Goal: Information Seeking & Learning: Check status

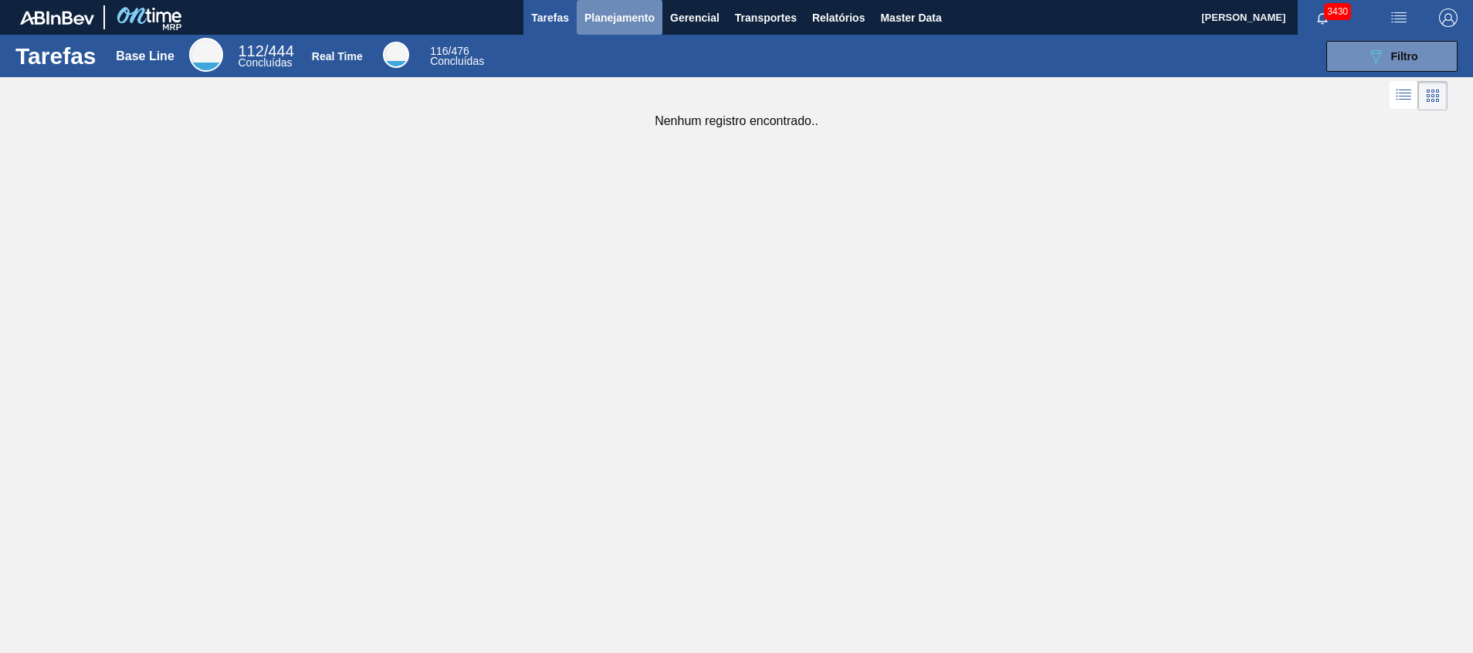
click at [608, 15] on span "Planejamento" at bounding box center [619, 17] width 70 height 19
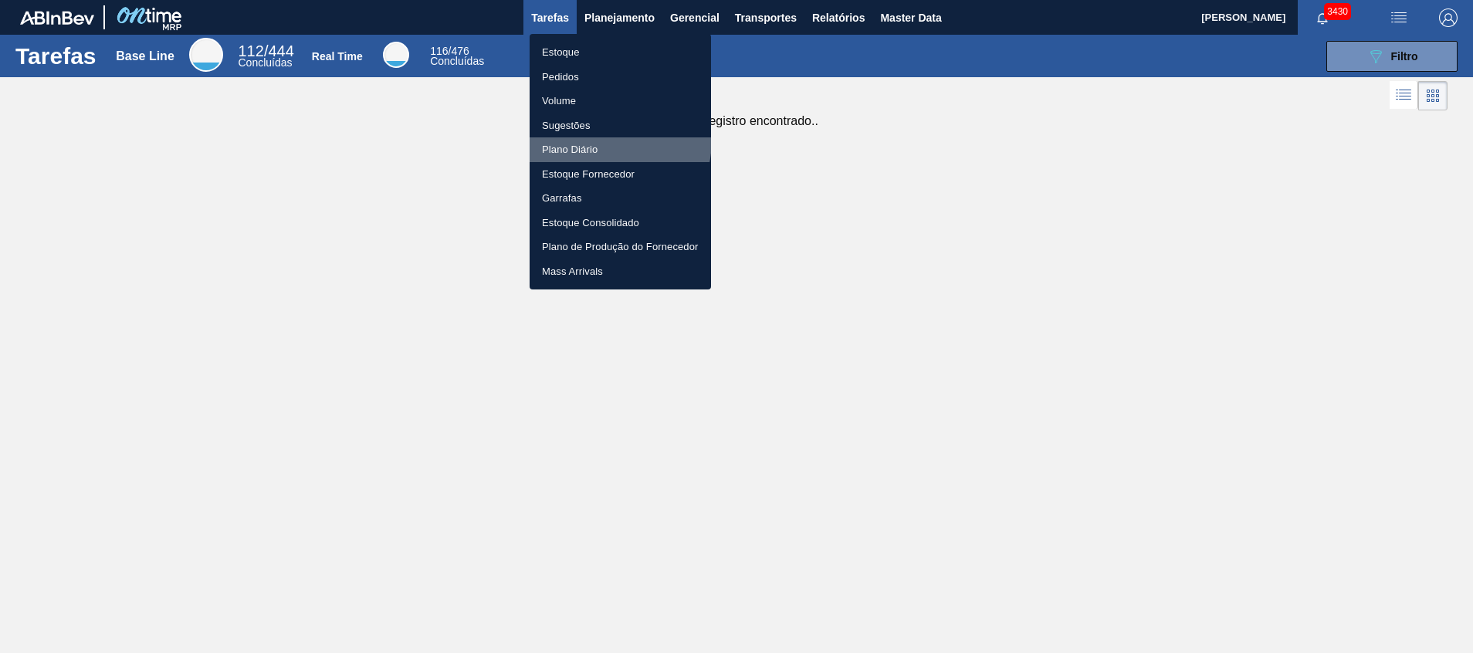
click at [598, 139] on li "Plano Diário" at bounding box center [620, 149] width 181 height 25
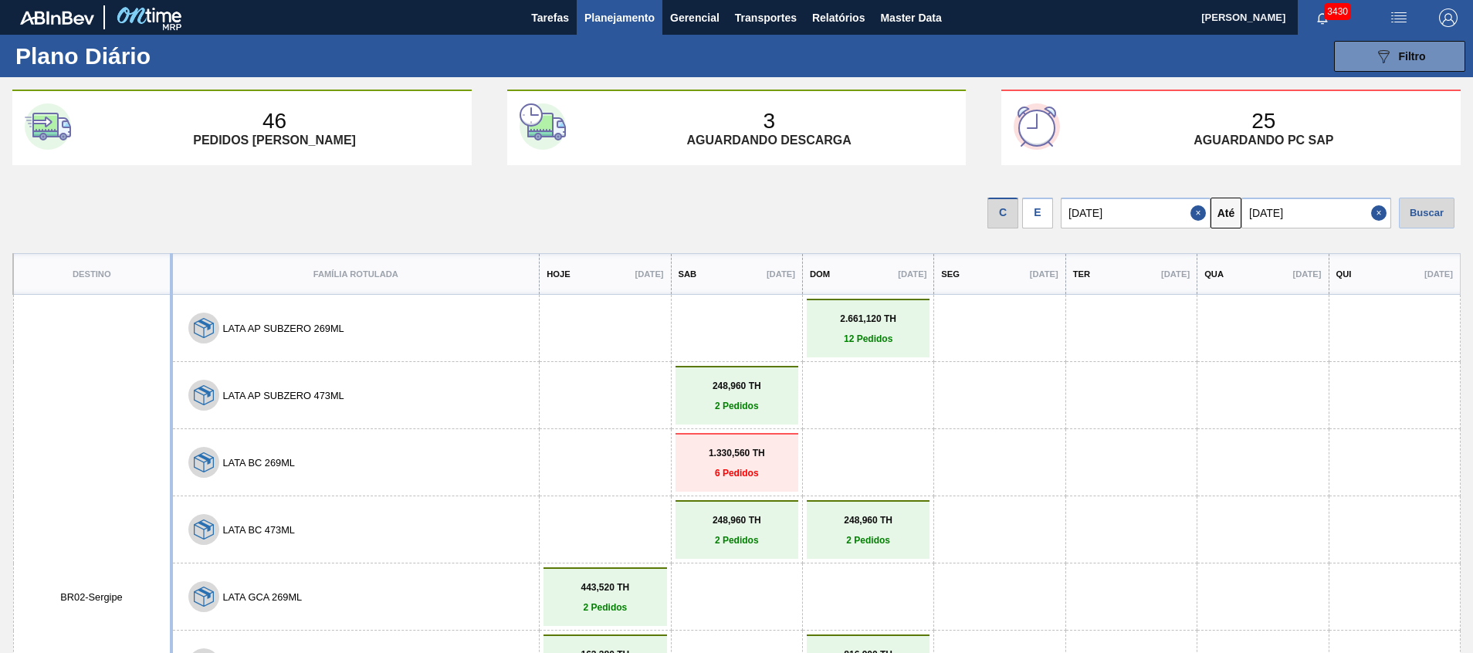
click at [728, 468] on p "6 Pedidos" at bounding box center [736, 473] width 115 height 11
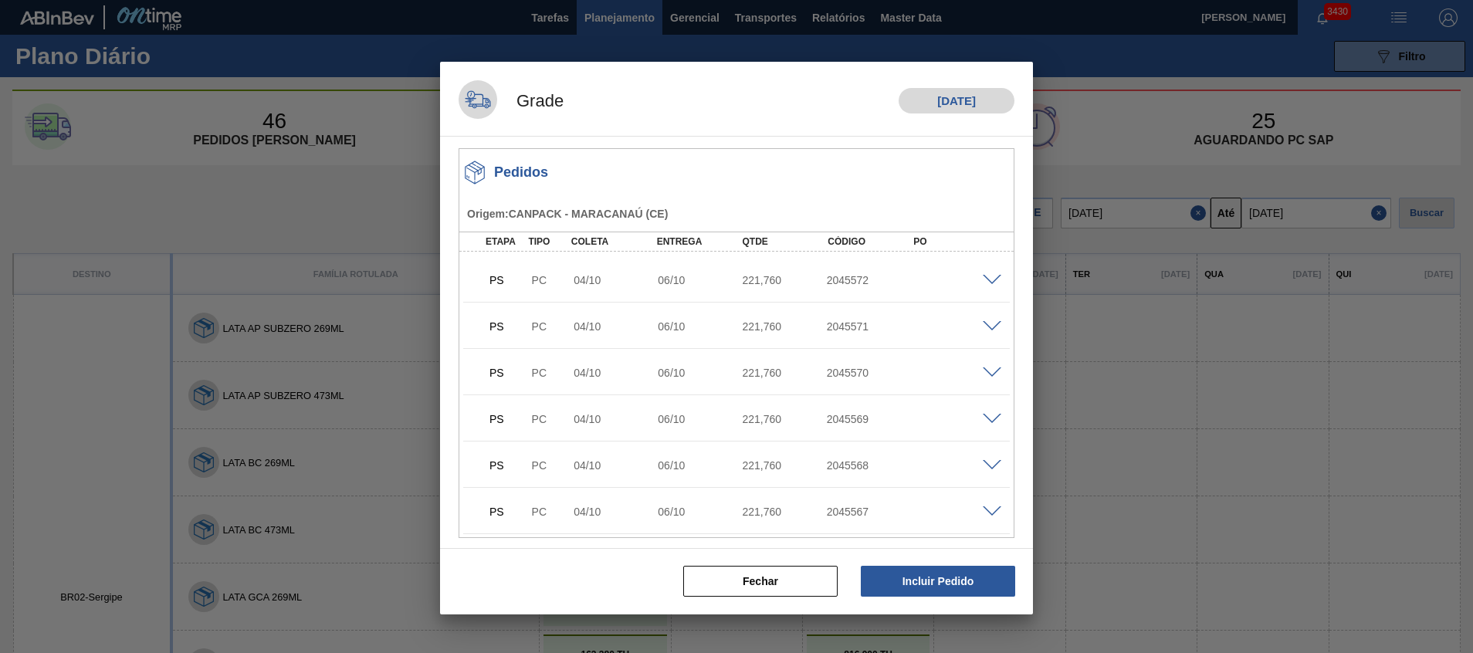
click at [983, 280] on span at bounding box center [992, 281] width 19 height 12
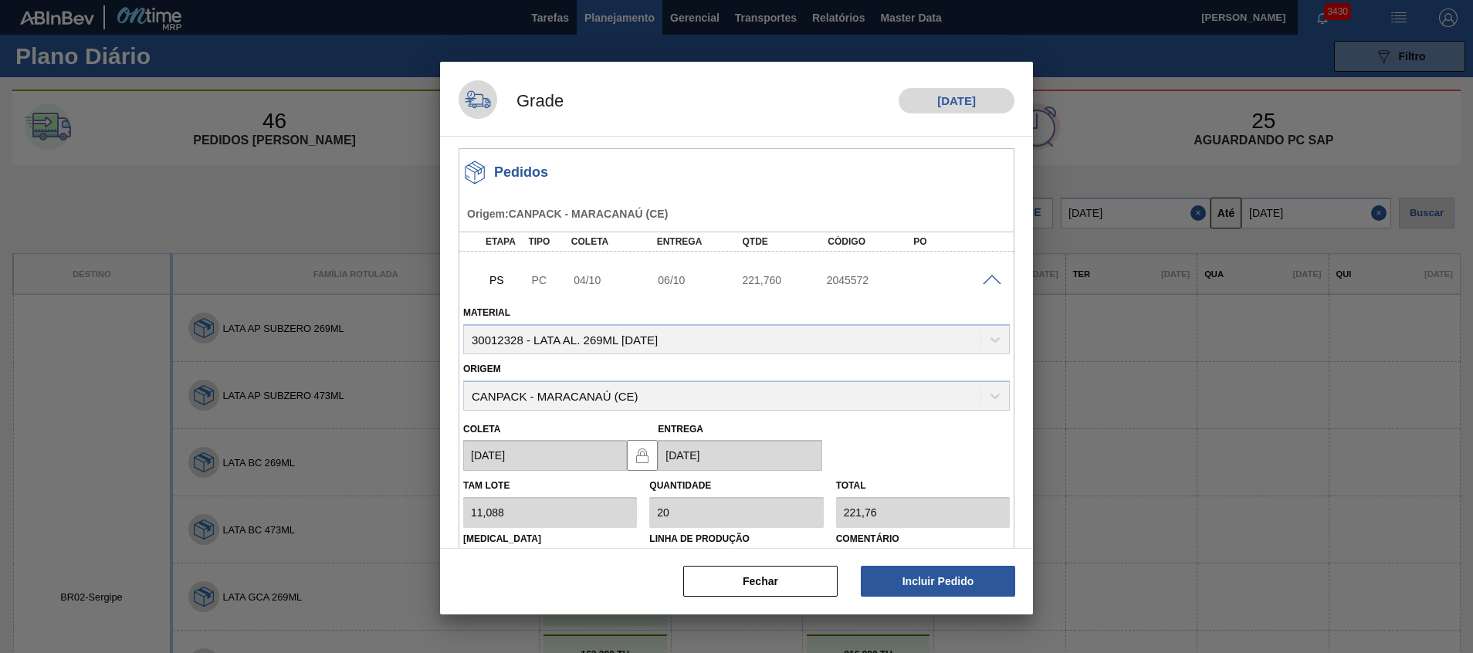
click at [983, 280] on span at bounding box center [992, 281] width 19 height 12
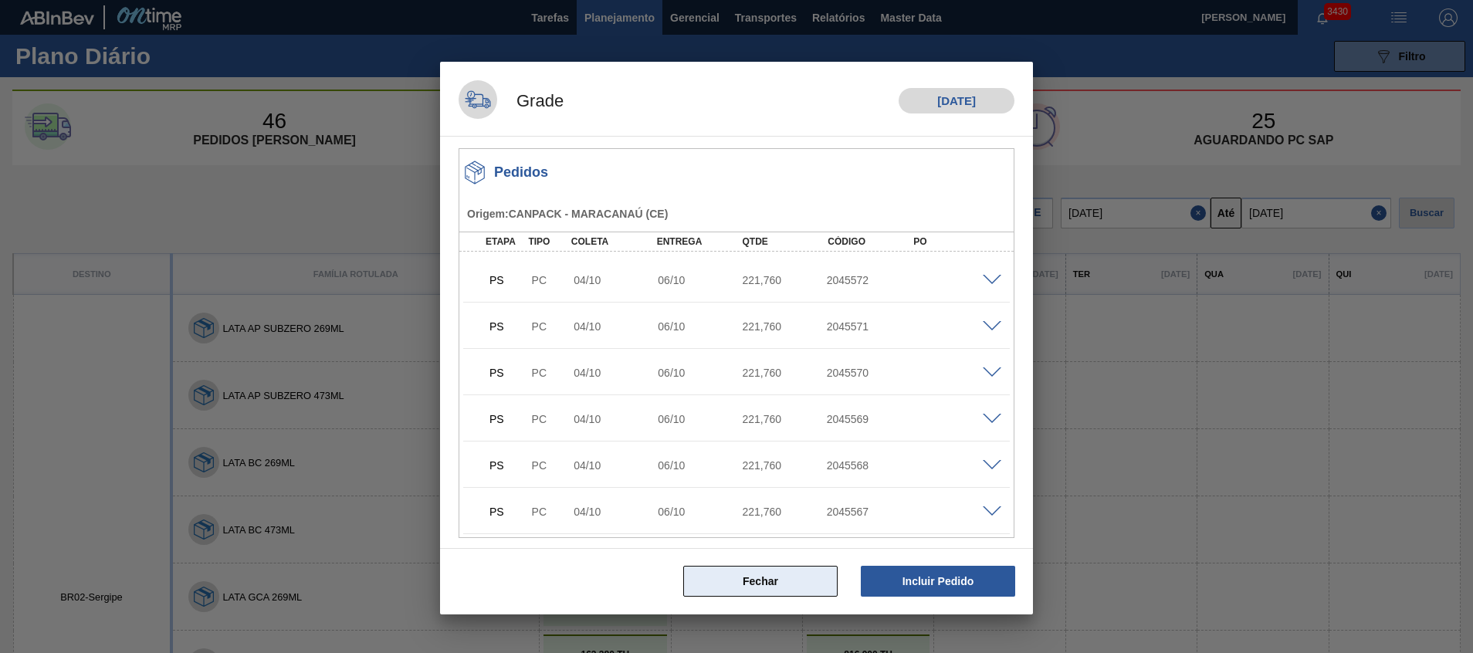
click at [743, 571] on button "Fechar" at bounding box center [760, 581] width 154 height 31
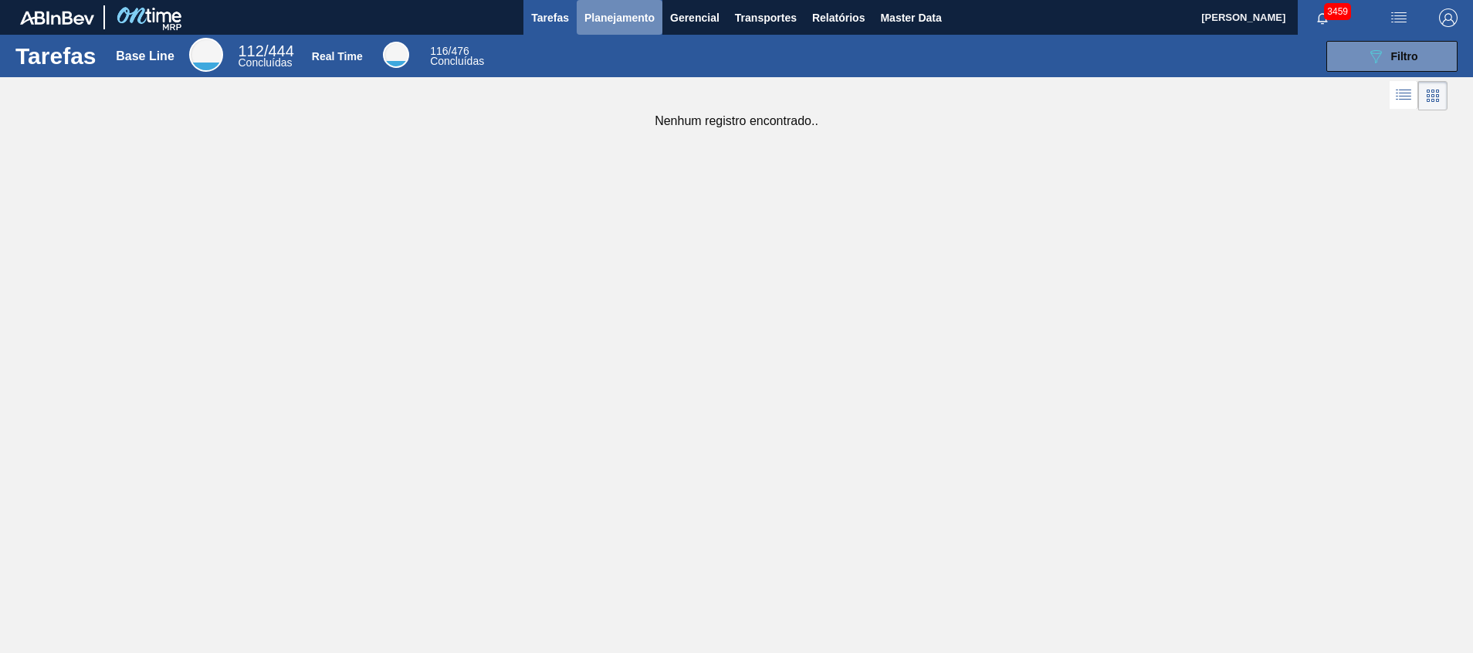
click at [595, 32] on button "Planejamento" at bounding box center [620, 17] width 86 height 35
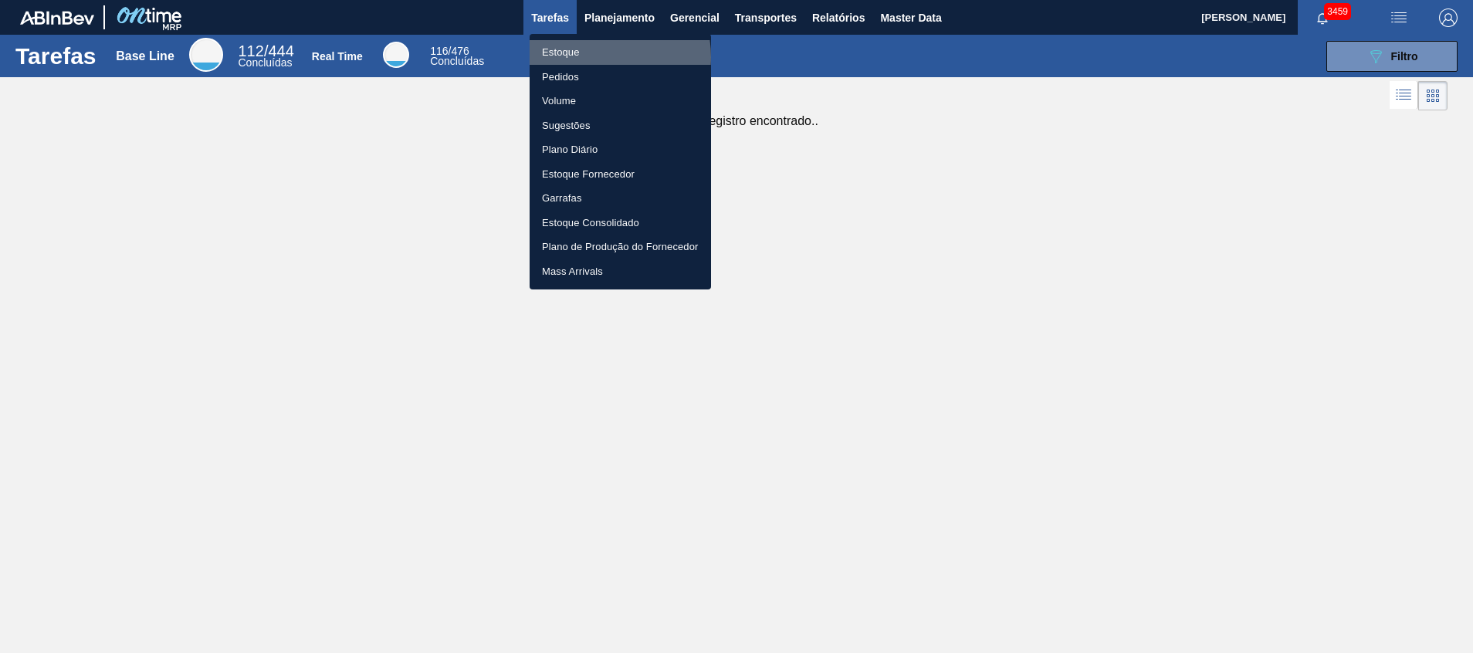
click at [595, 57] on li "Estoque" at bounding box center [620, 52] width 181 height 25
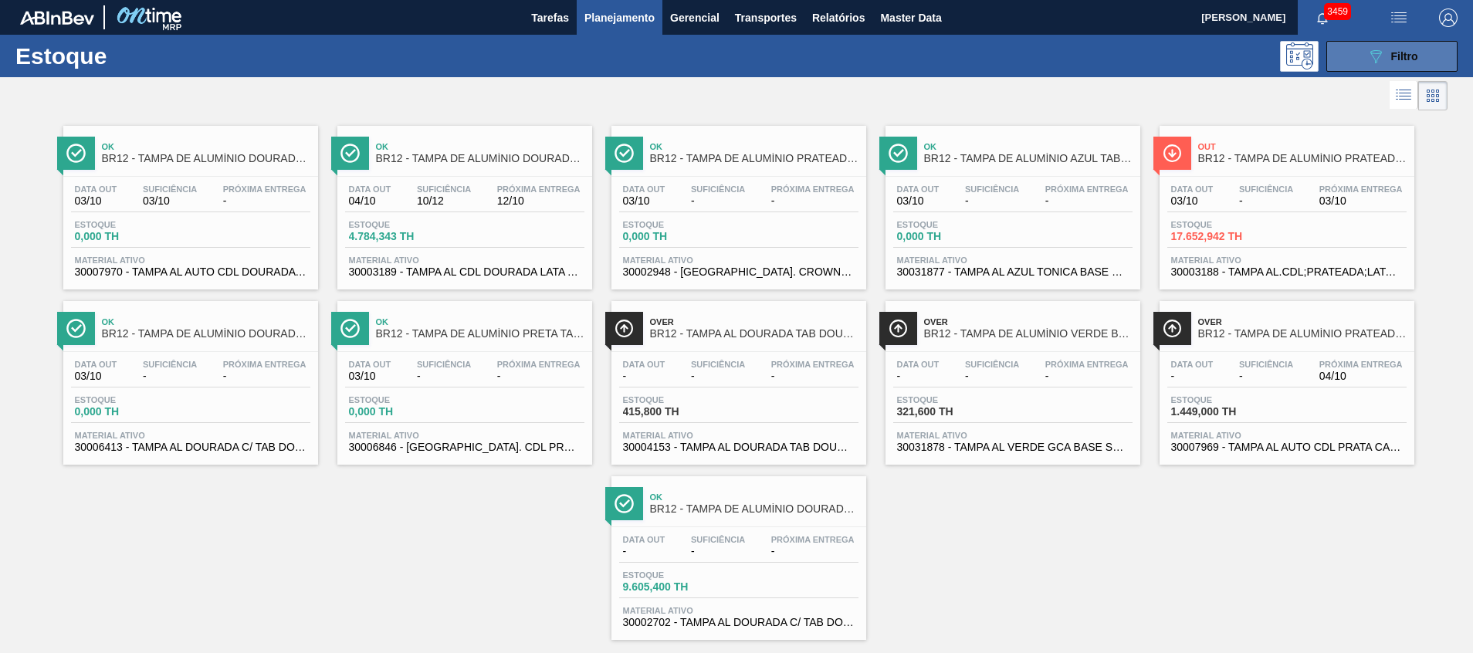
click at [1391, 49] on div "089F7B8B-B2A5-4AFE-B5C0-19BA573D28AC Filtro" at bounding box center [1393, 56] width 52 height 19
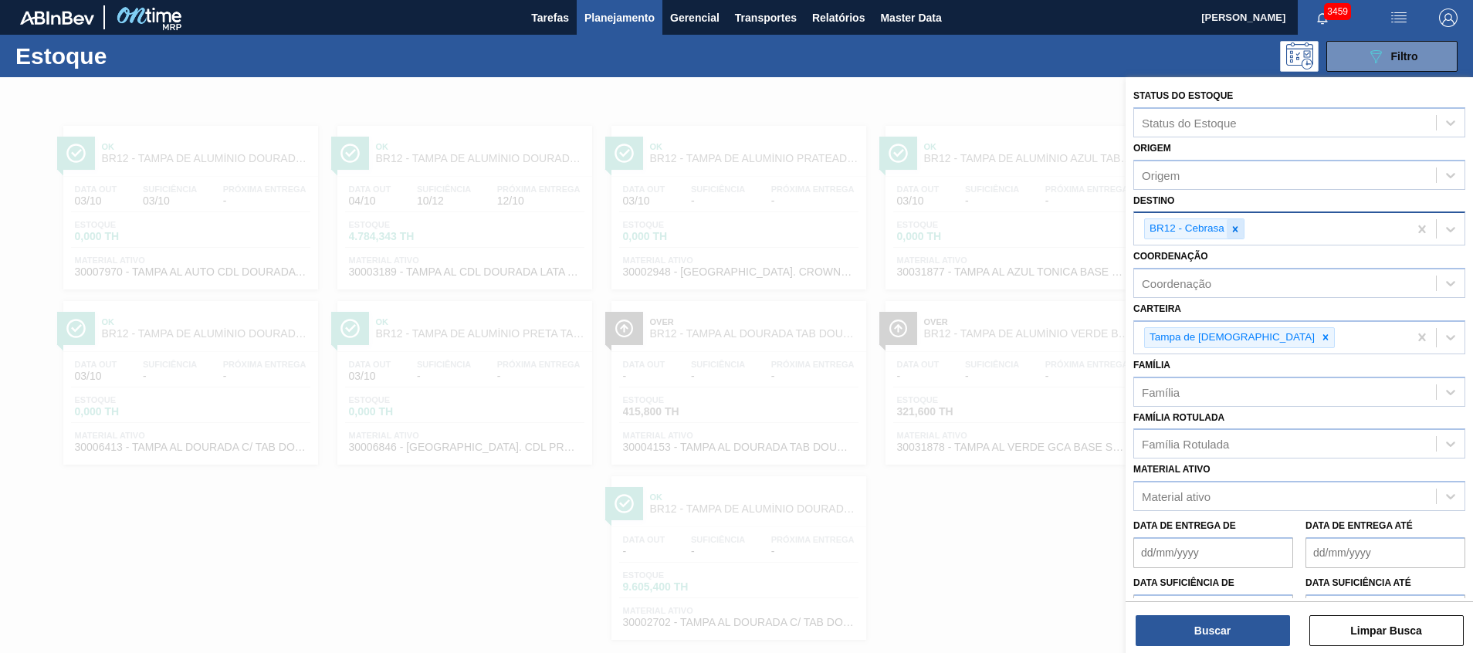
click at [1237, 235] on div at bounding box center [1235, 228] width 17 height 19
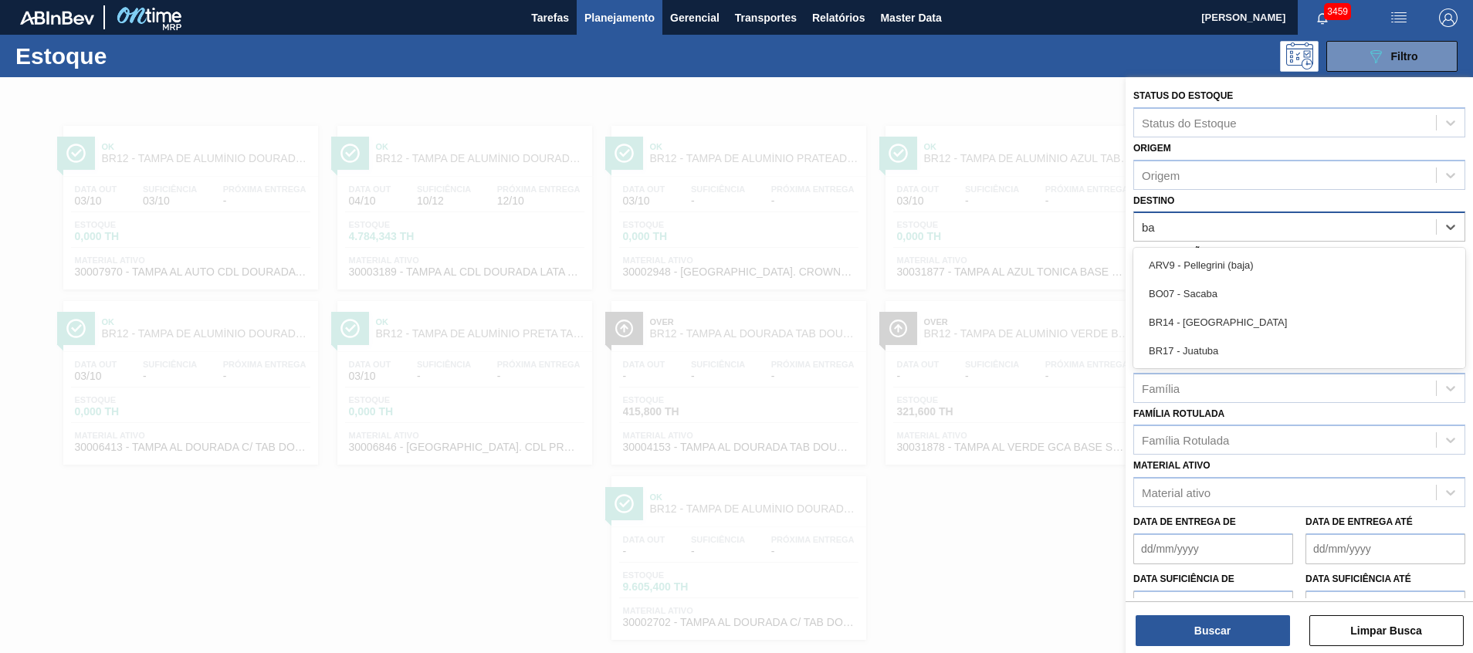
type input "b"
type input "agud"
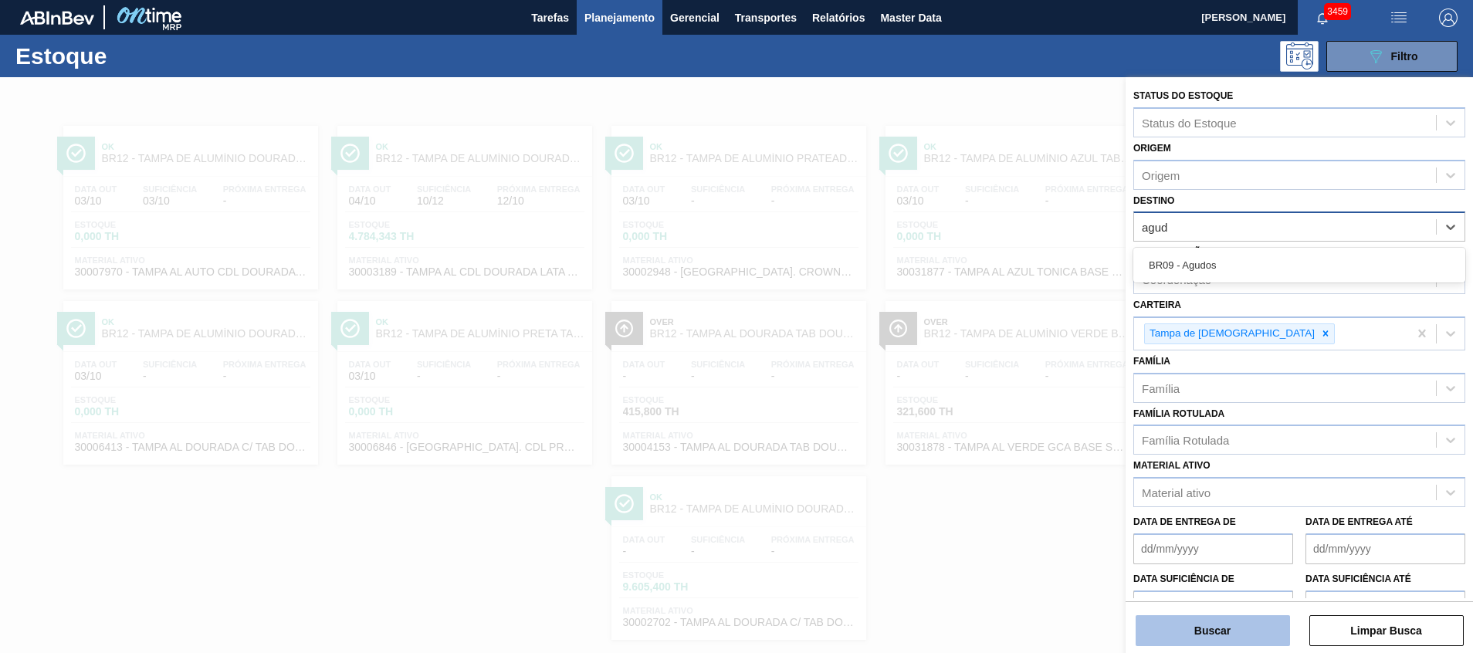
drag, startPoint x: 1236, startPoint y: 263, endPoint x: 1267, endPoint y: 618, distance: 355.7
click at [1235, 263] on div "BR09 - Agudos" at bounding box center [1299, 265] width 332 height 29
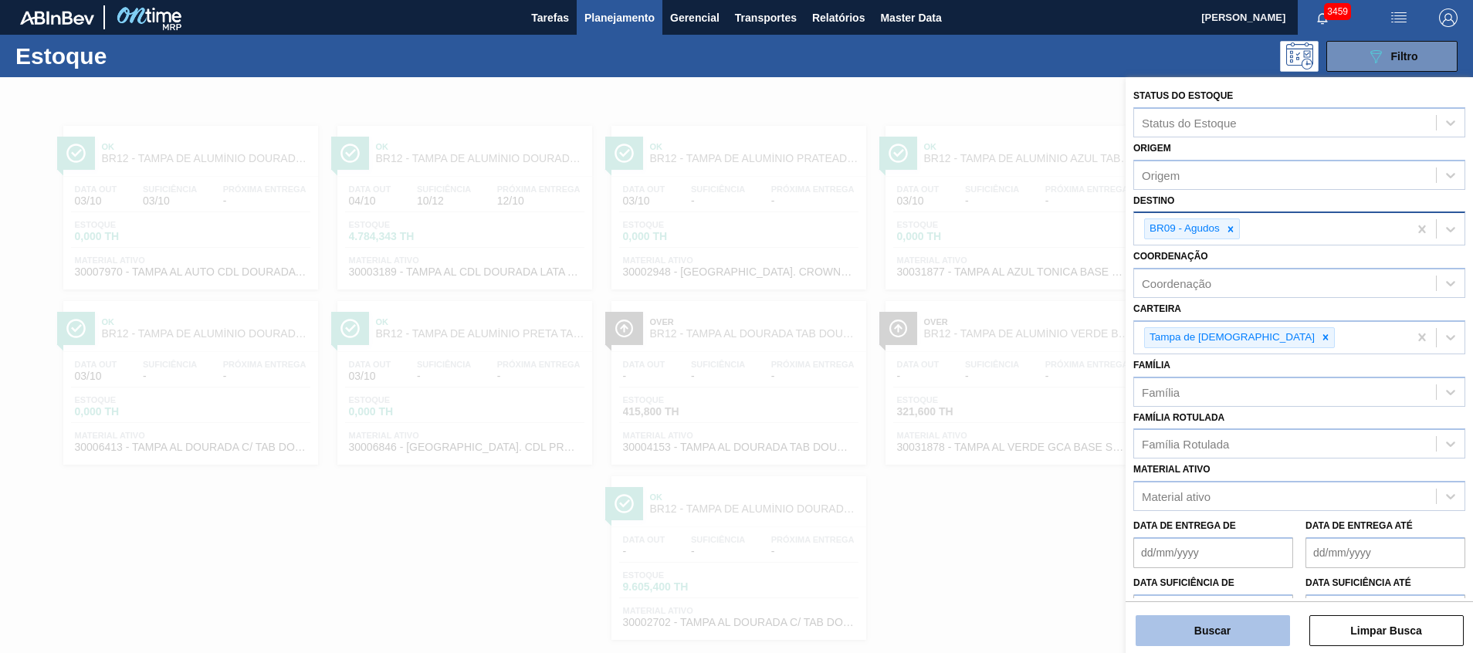
click at [1262, 635] on button "Buscar" at bounding box center [1213, 630] width 154 height 31
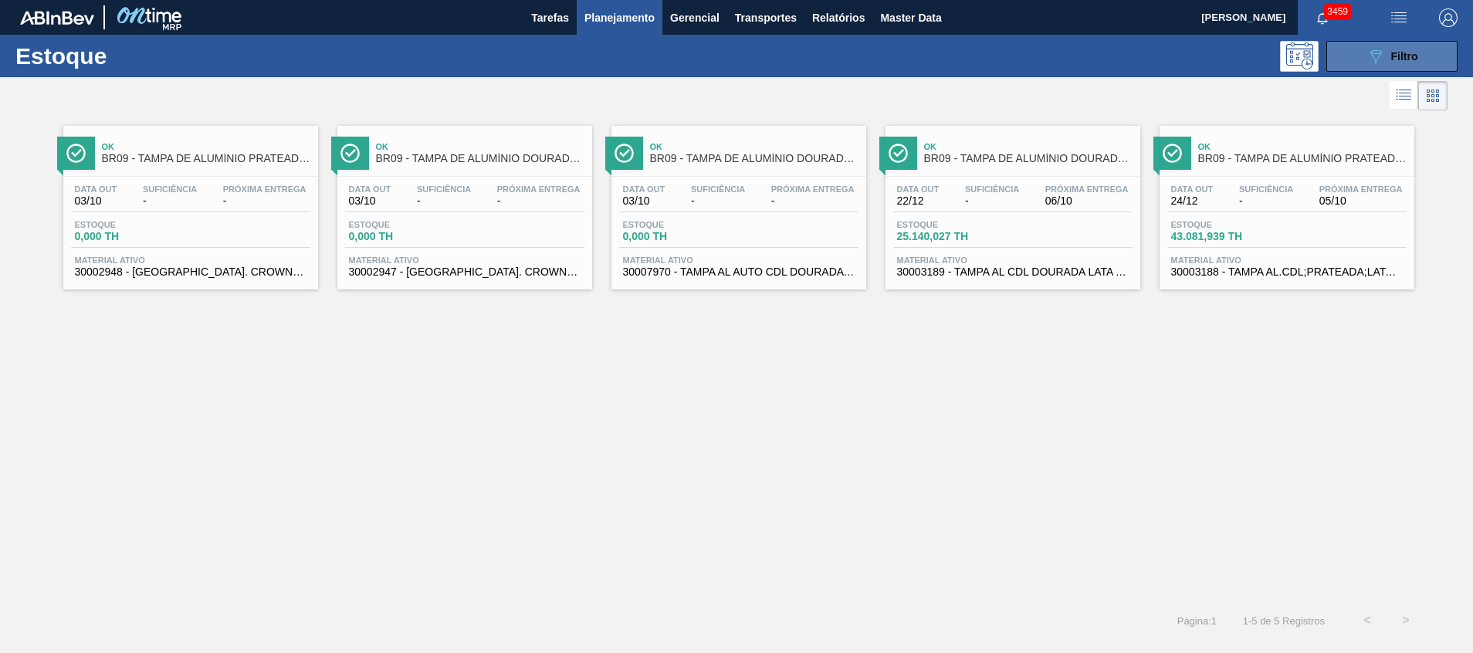
drag, startPoint x: 1396, startPoint y: 49, endPoint x: 1387, endPoint y: 53, distance: 9.8
click at [1394, 49] on div "089F7B8B-B2A5-4AFE-B5C0-19BA573D28AC Filtro" at bounding box center [1393, 56] width 52 height 19
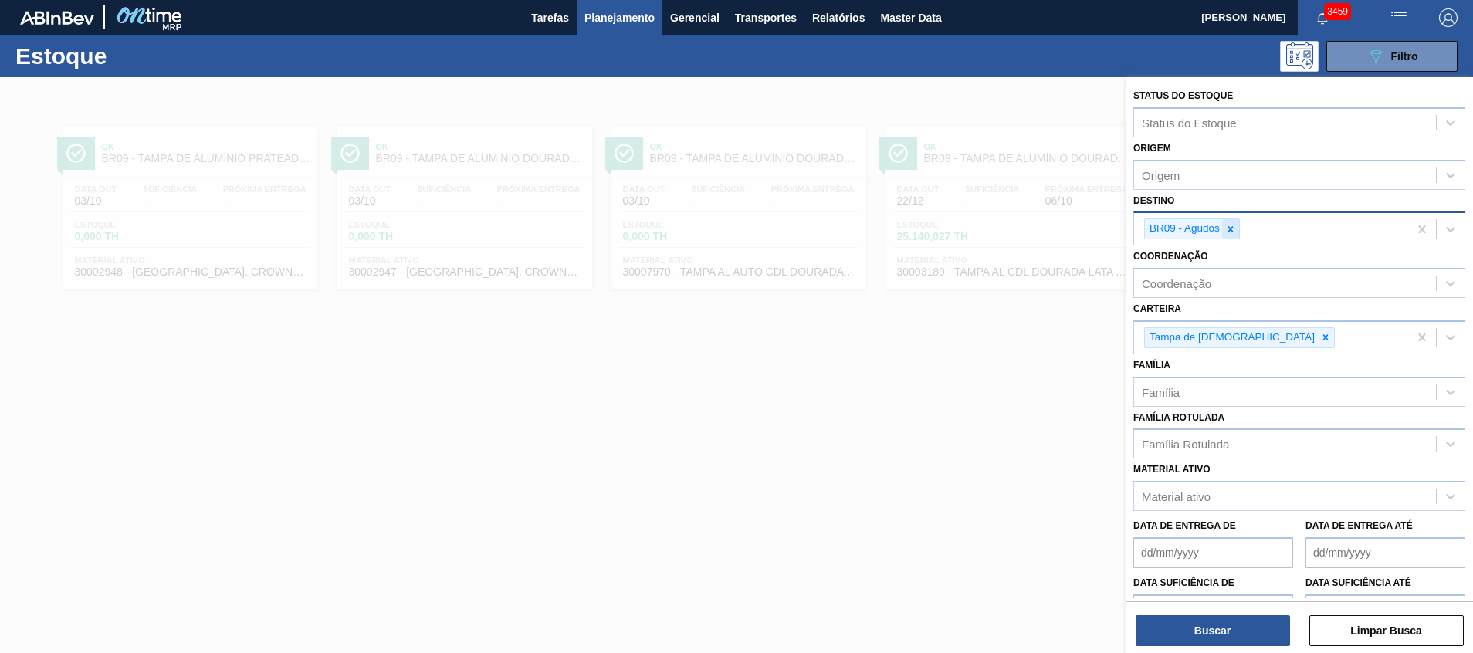
click at [1232, 222] on div at bounding box center [1230, 228] width 17 height 19
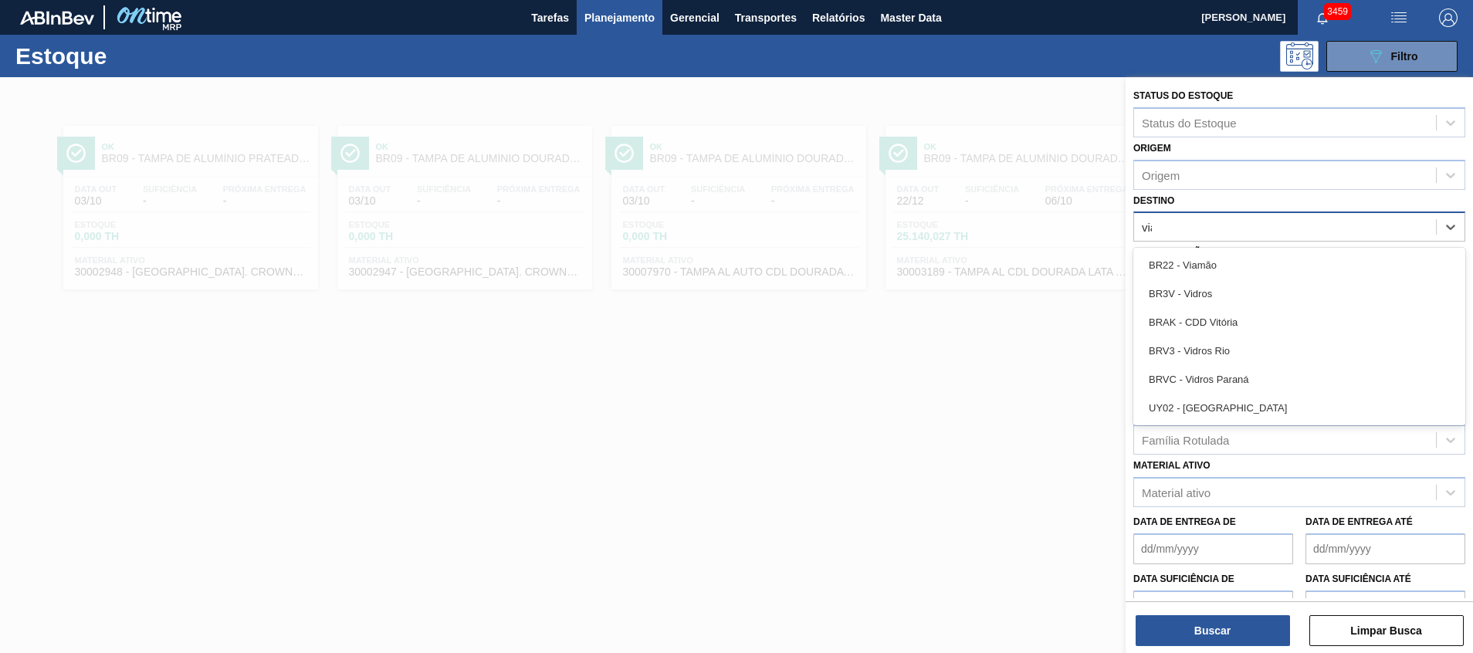
type input "viam"
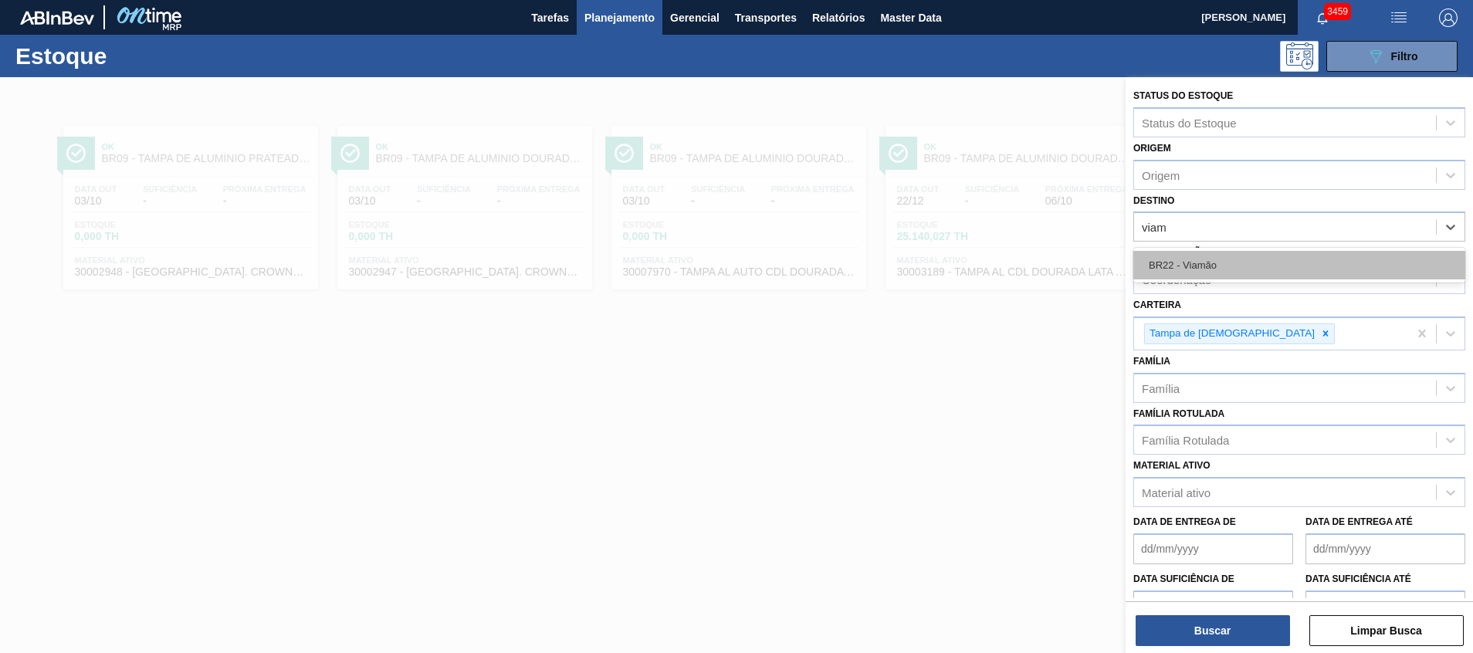
click at [1228, 265] on div "BR22 - Viamão" at bounding box center [1299, 265] width 332 height 29
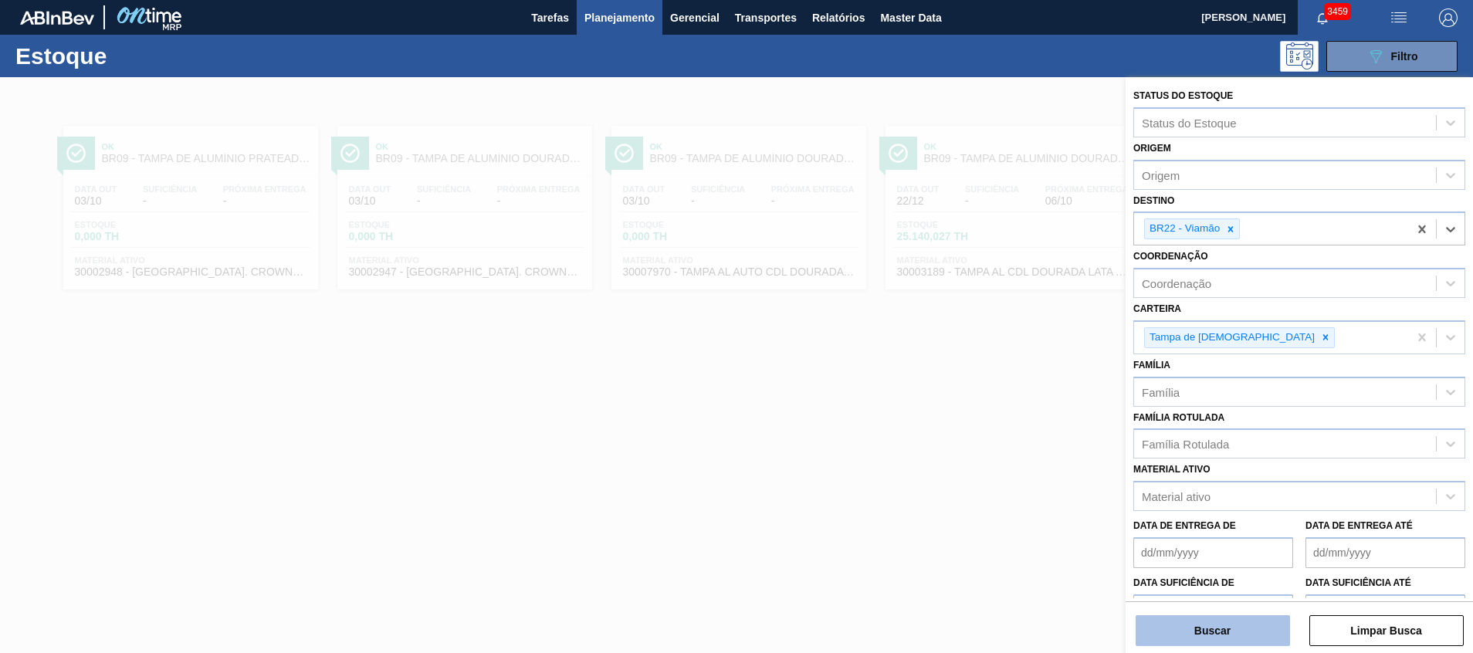
click at [1192, 625] on button "Buscar" at bounding box center [1213, 630] width 154 height 31
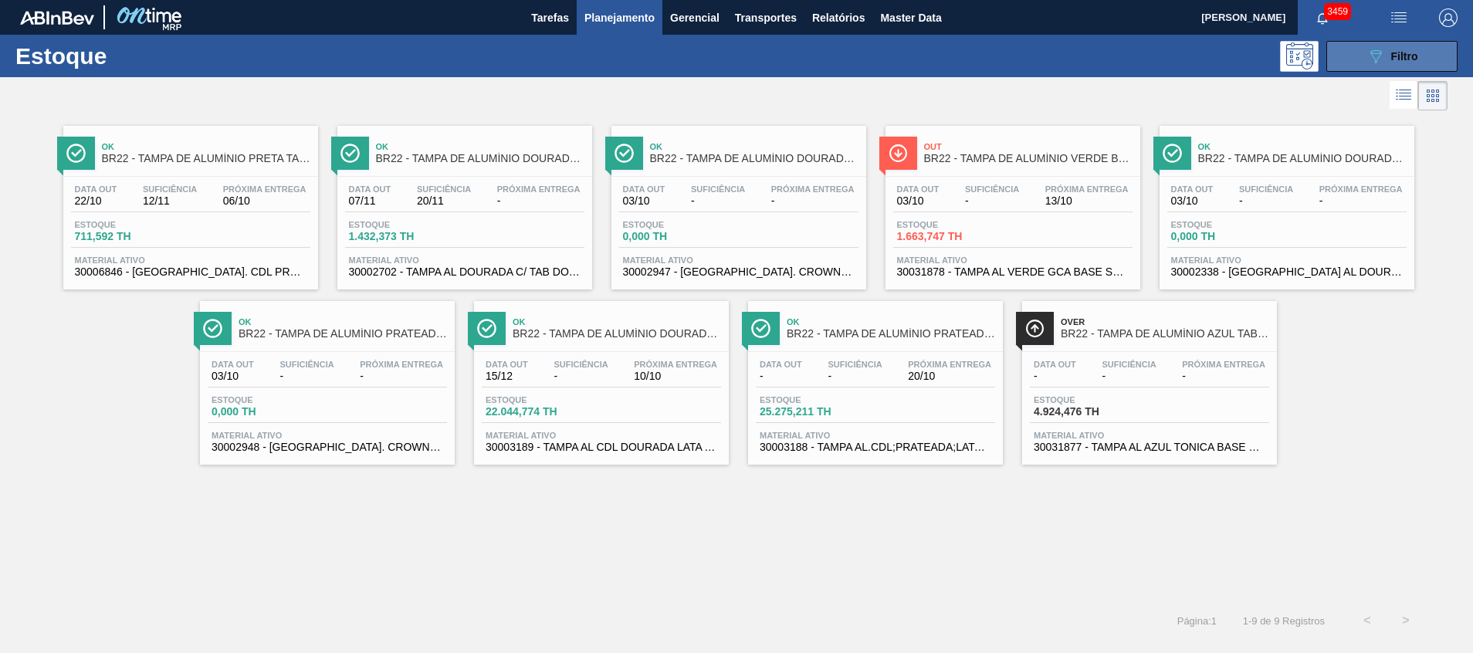
click at [1378, 48] on icon "089F7B8B-B2A5-4AFE-B5C0-19BA573D28AC" at bounding box center [1376, 56] width 19 height 19
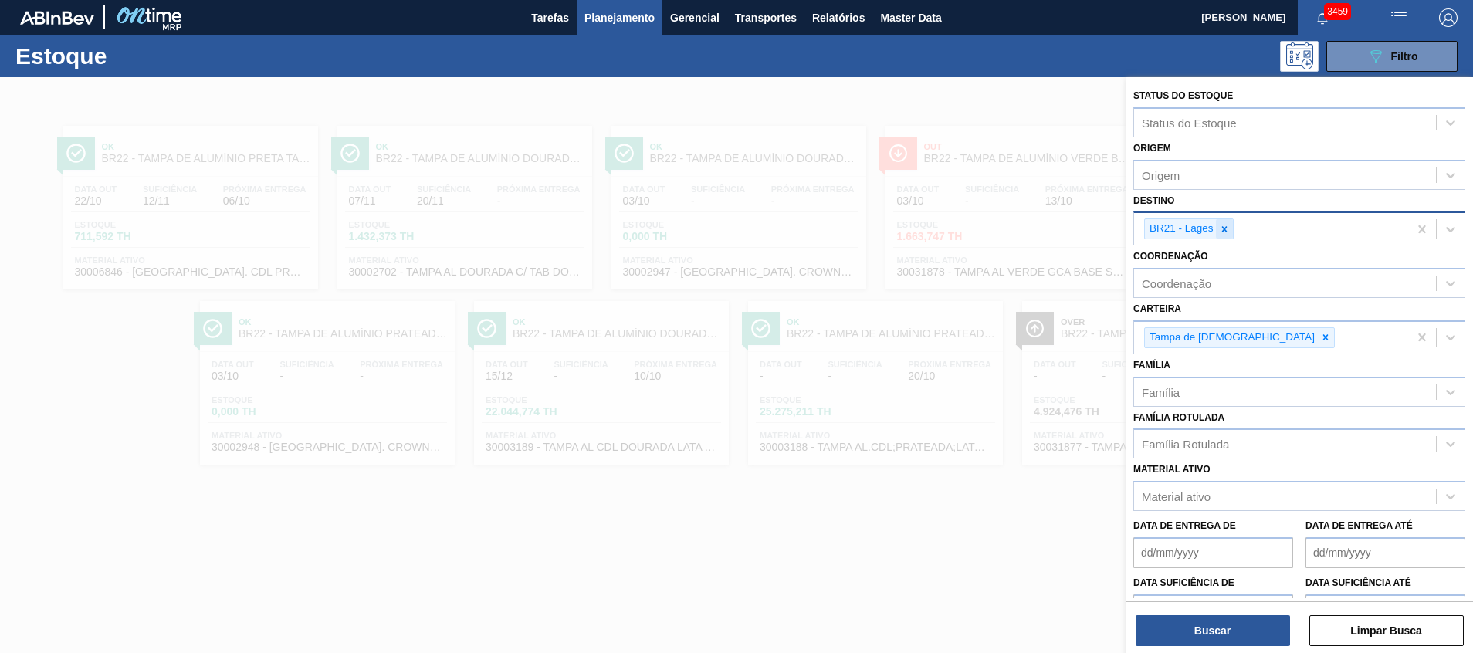
click at [1218, 228] on div at bounding box center [1224, 228] width 17 height 19
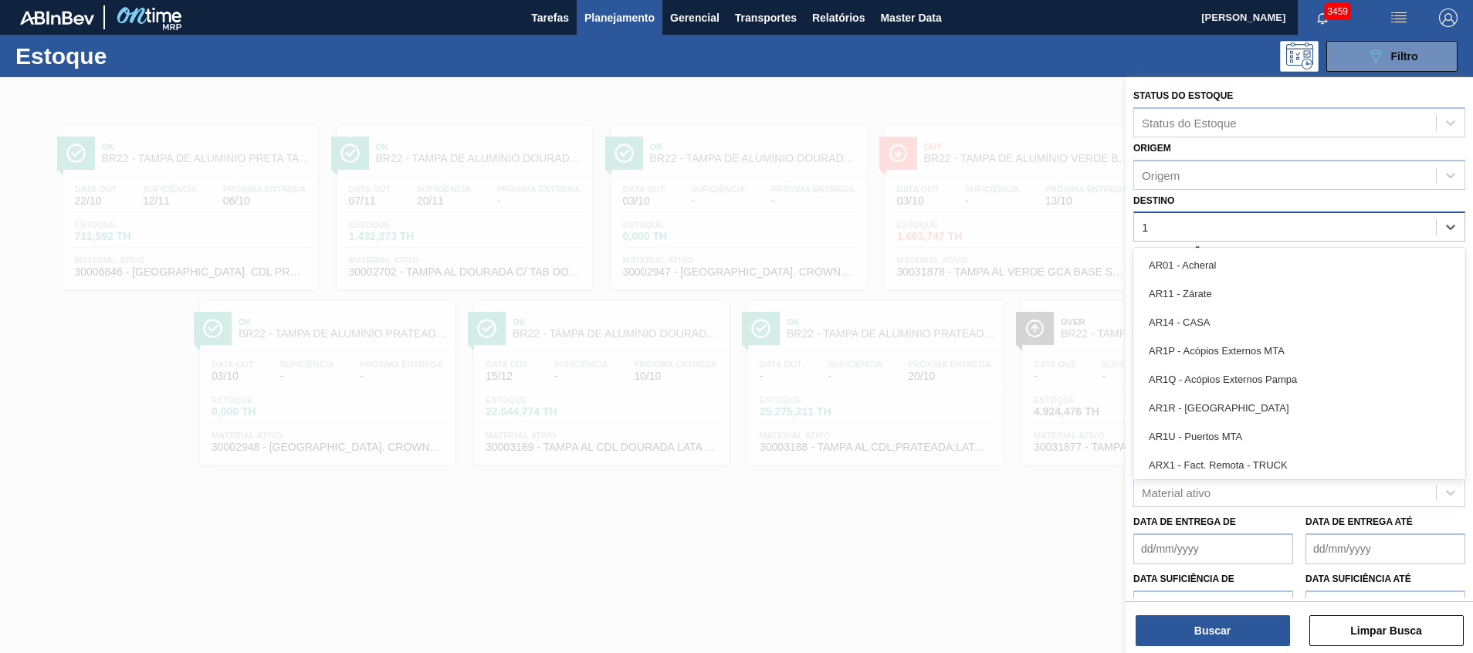
type input "17"
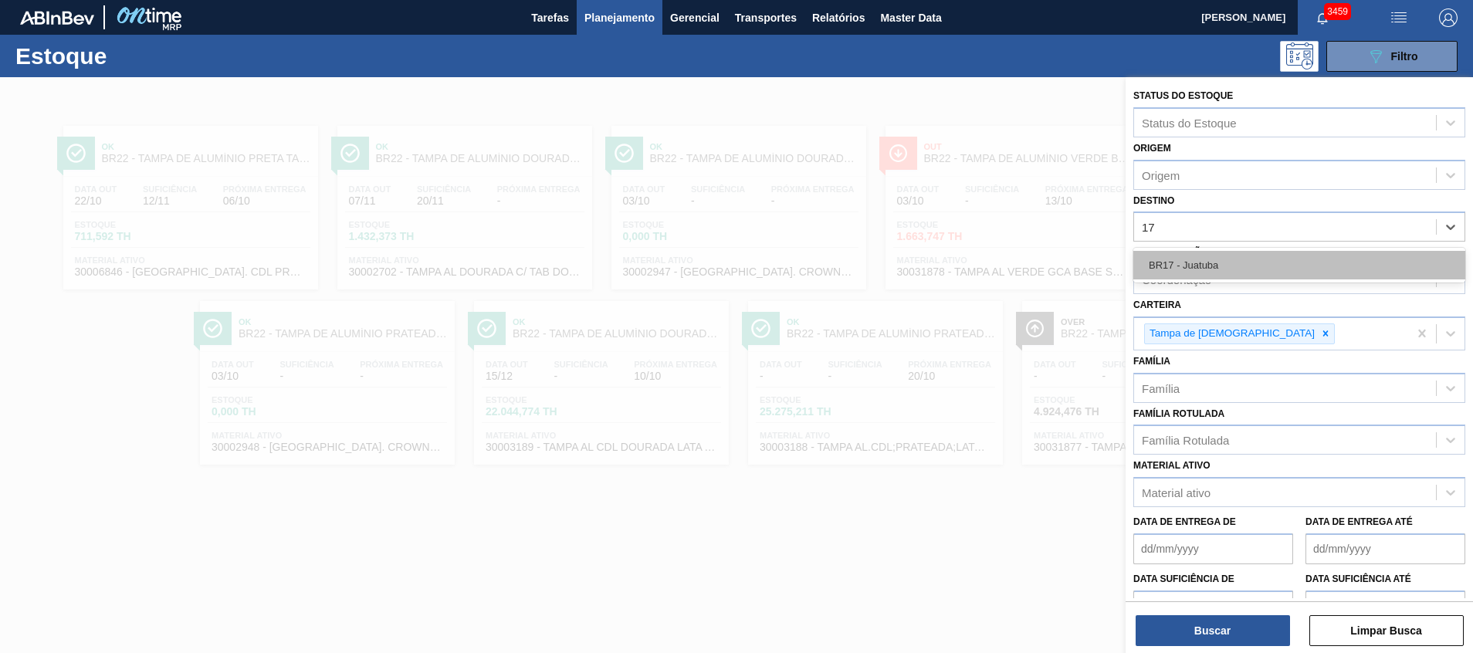
click at [1221, 261] on div "BR17 - Juatuba" at bounding box center [1299, 265] width 332 height 29
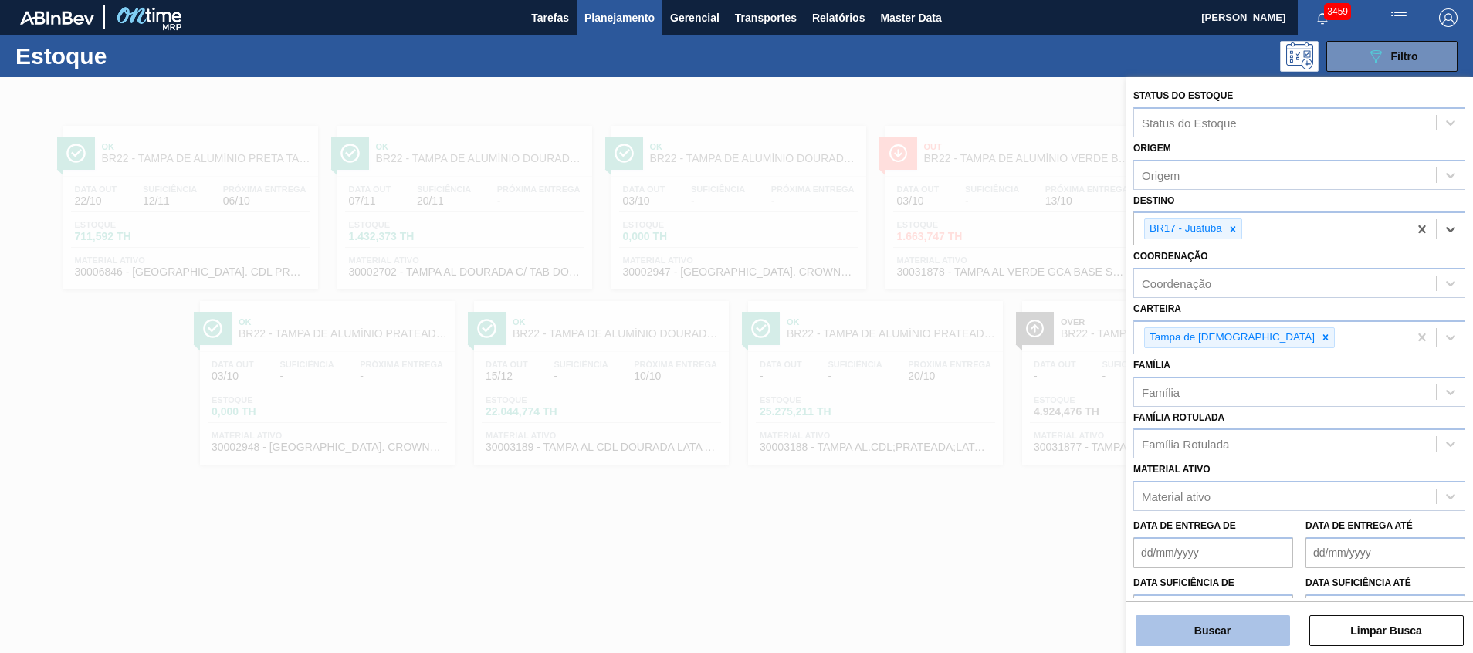
click at [1219, 635] on button "Buscar" at bounding box center [1213, 630] width 154 height 31
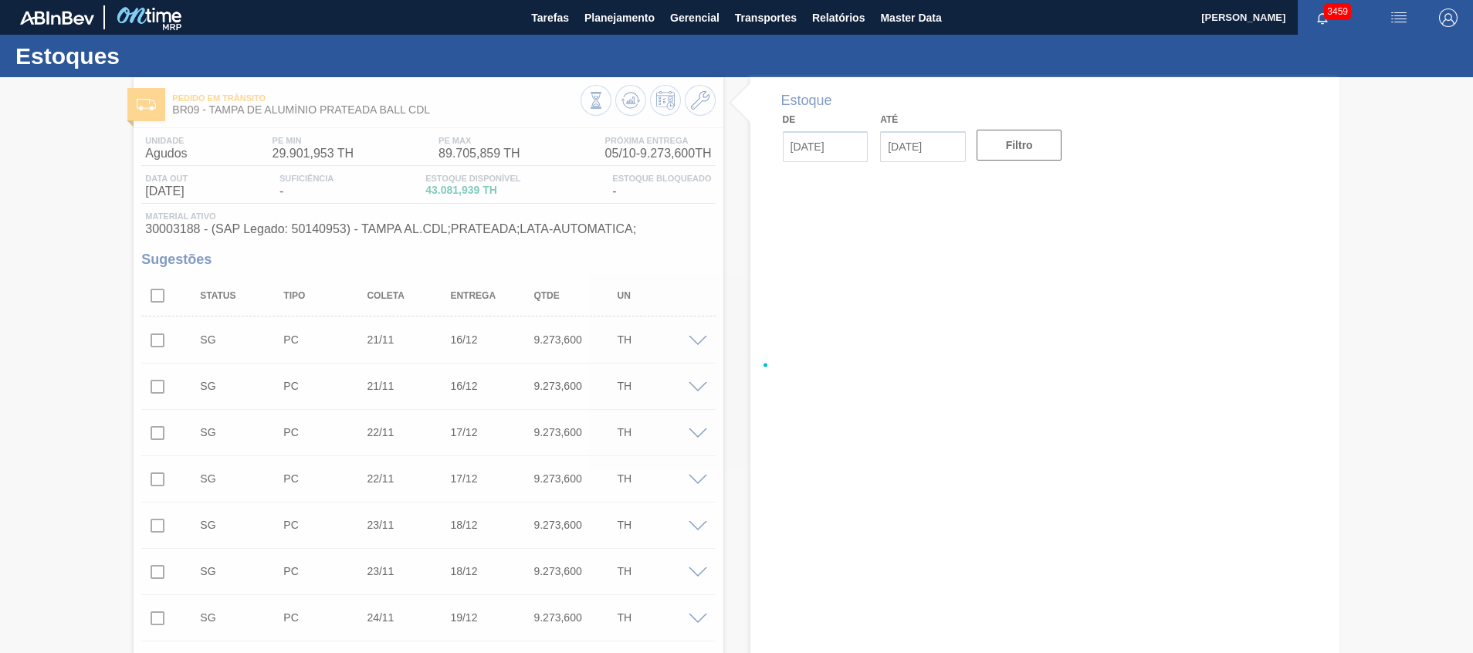
type input "21/11/2025"
type input "16/12/2025"
type input "03/10/2025"
type input "17/10/2025"
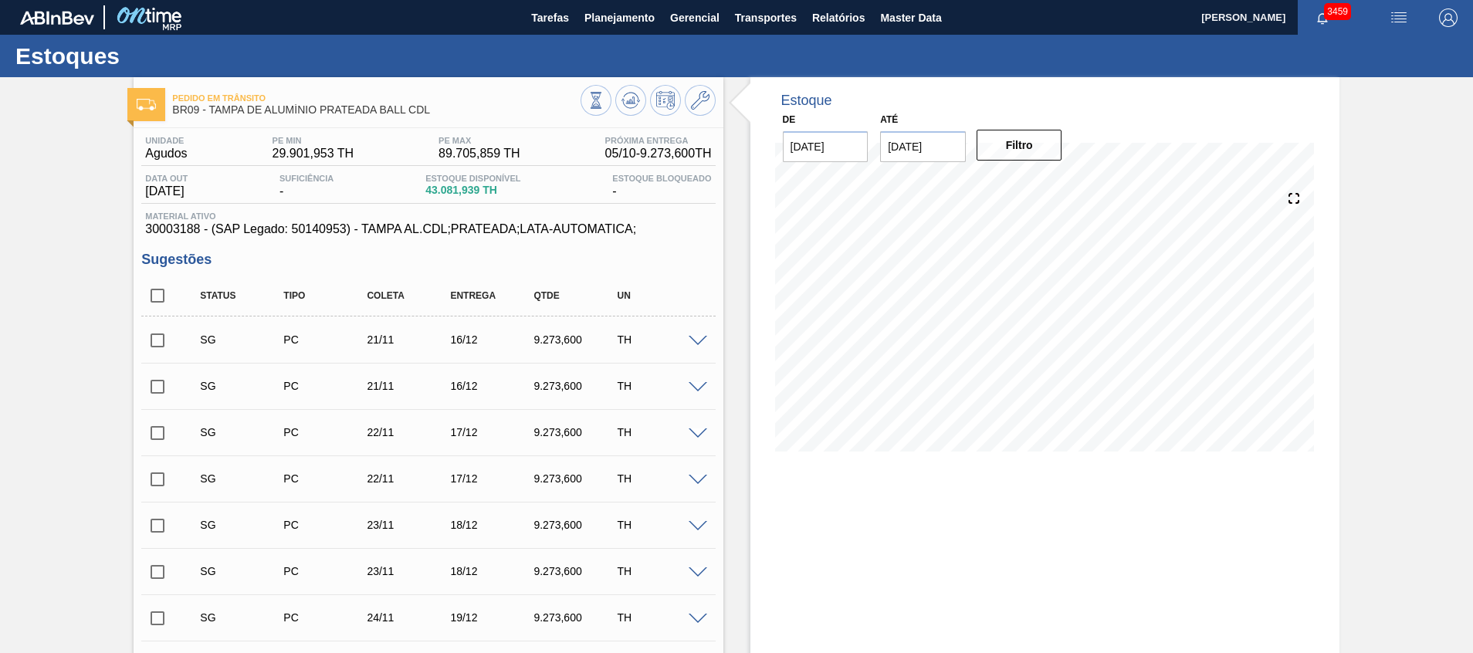
click at [696, 341] on span at bounding box center [698, 342] width 19 height 12
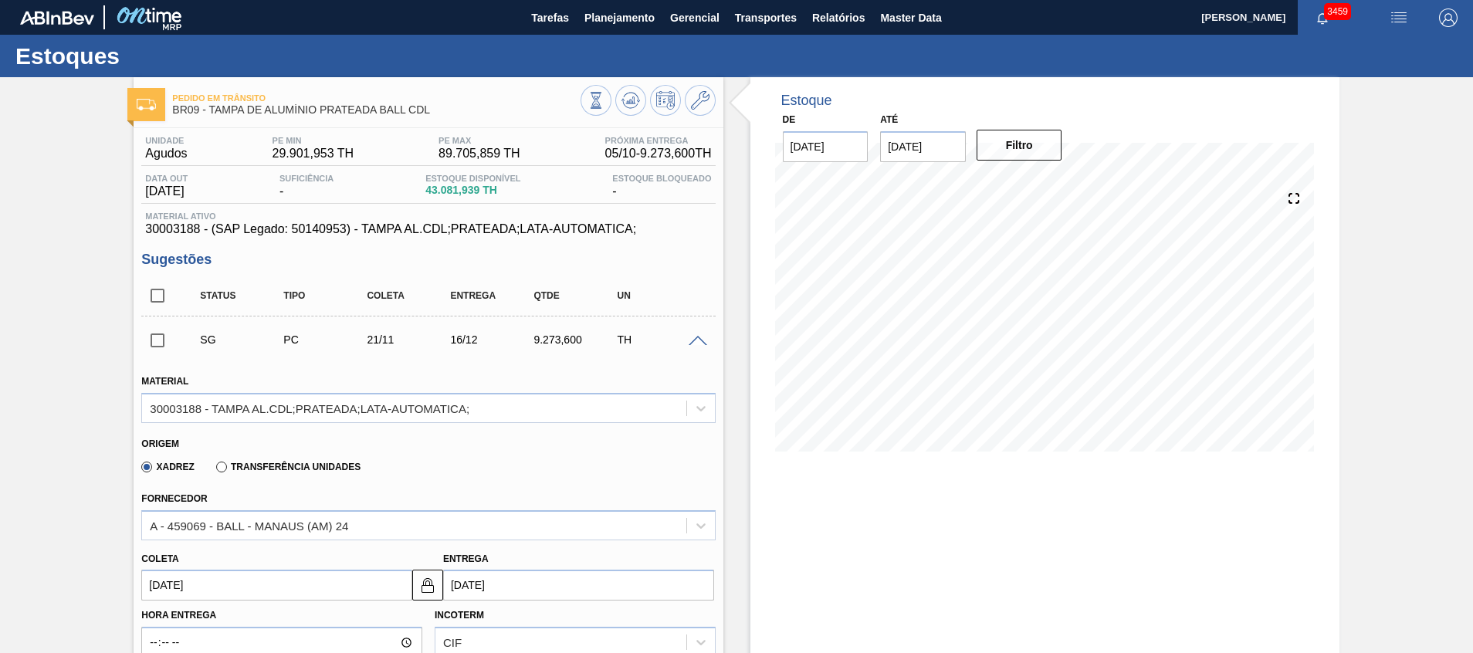
click at [696, 341] on span at bounding box center [698, 342] width 19 height 12
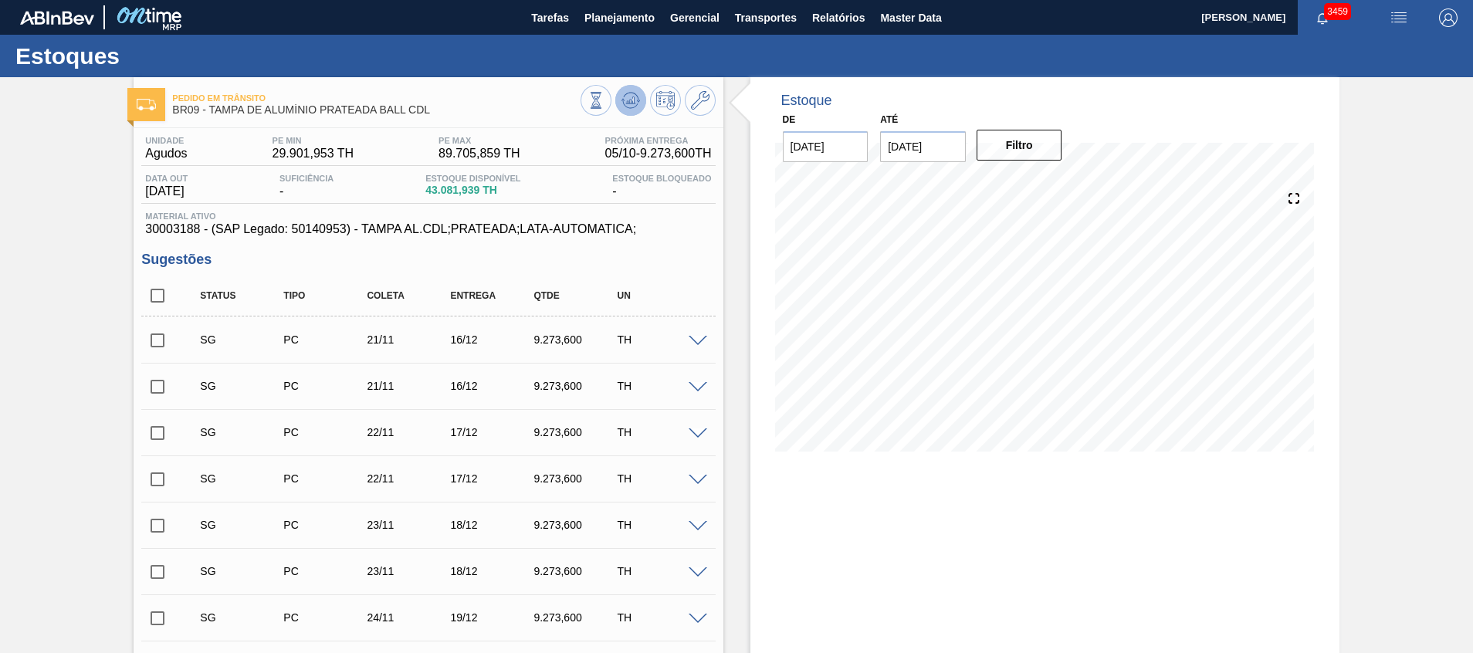
click at [629, 104] on icon at bounding box center [631, 100] width 19 height 19
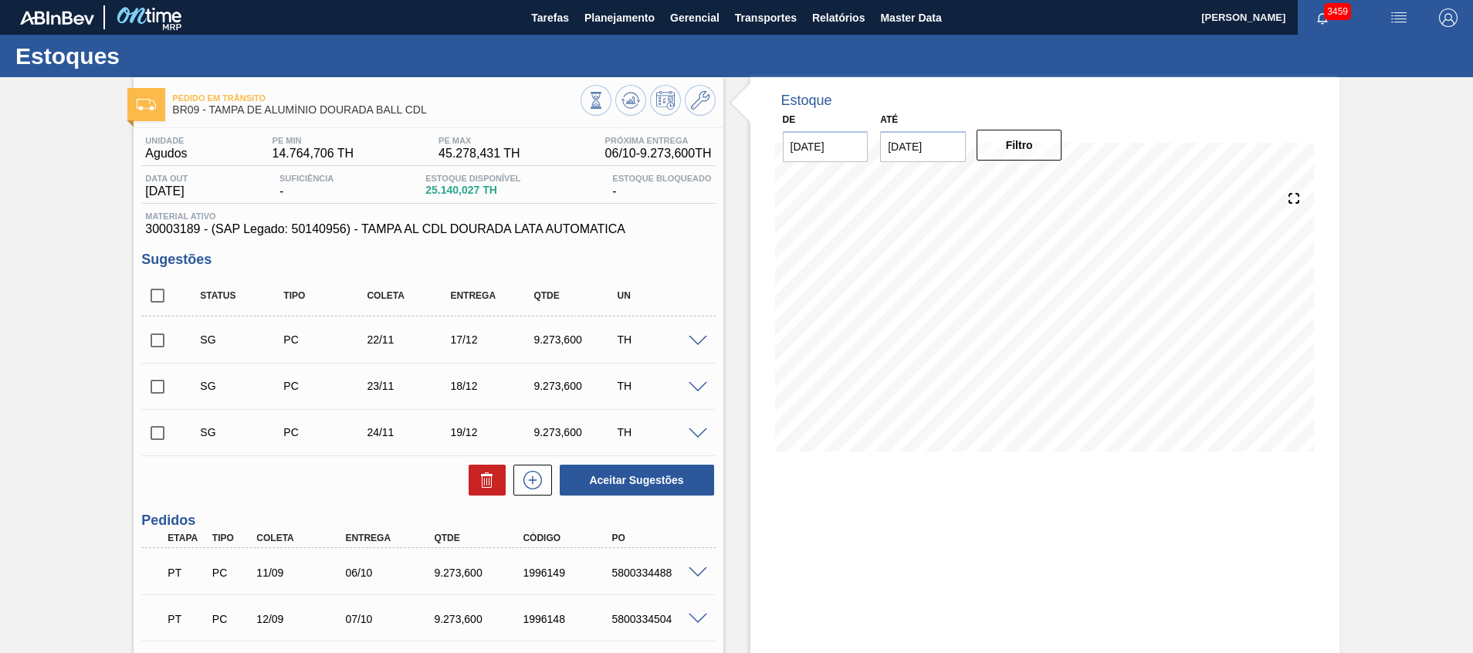
click at [699, 334] on div at bounding box center [700, 340] width 31 height 12
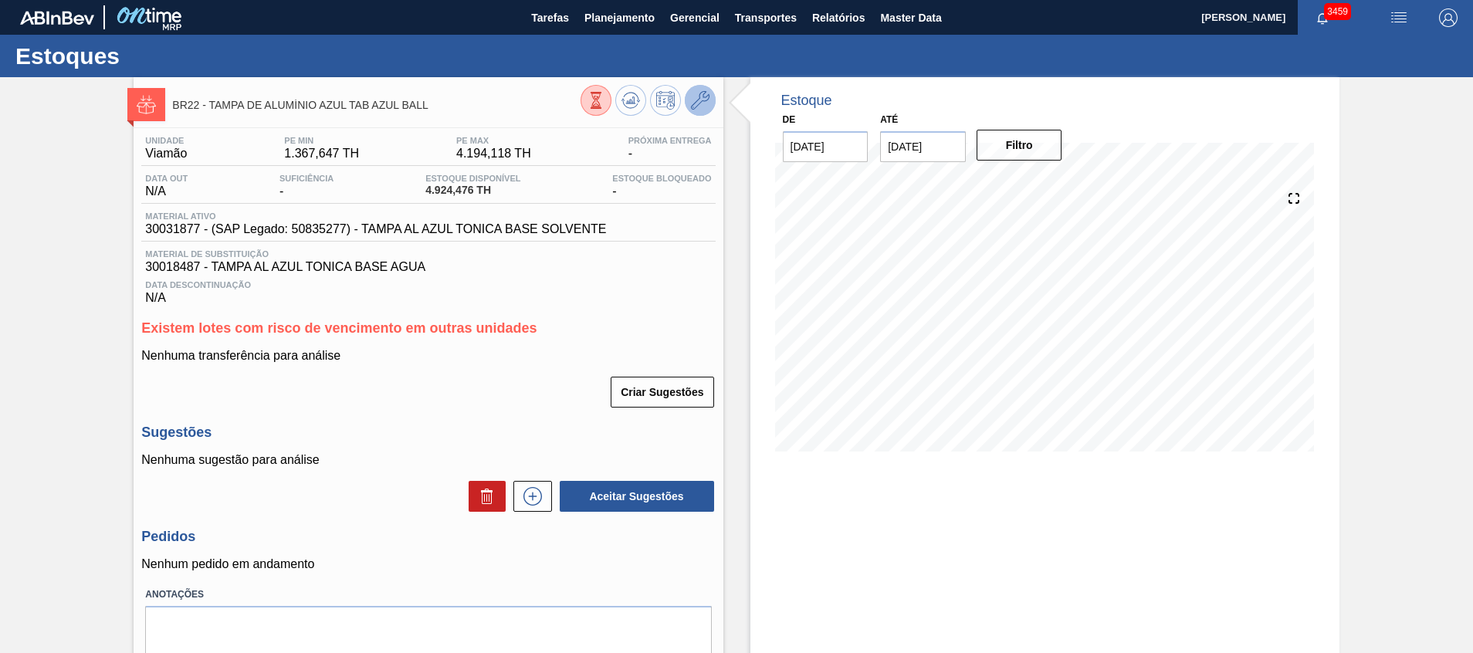
click at [707, 96] on icon at bounding box center [700, 100] width 19 height 19
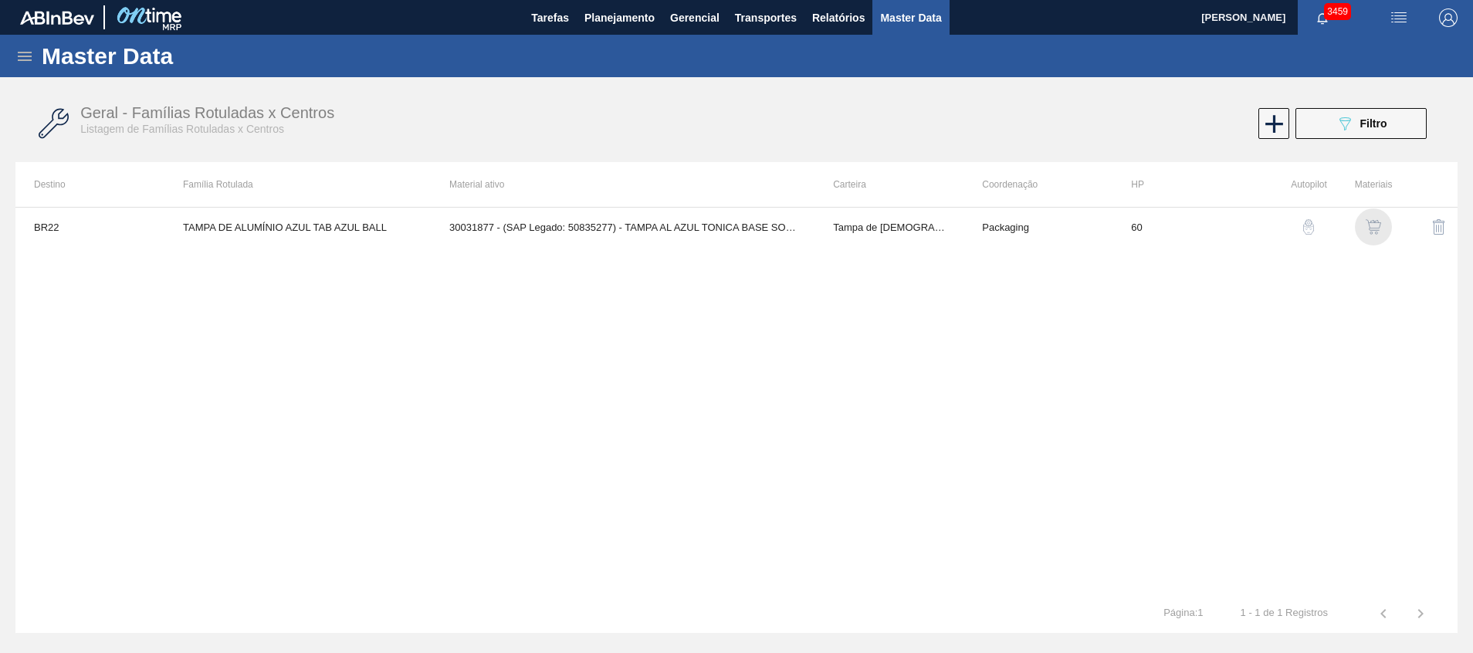
click at [1369, 232] on img "button" at bounding box center [1373, 226] width 15 height 15
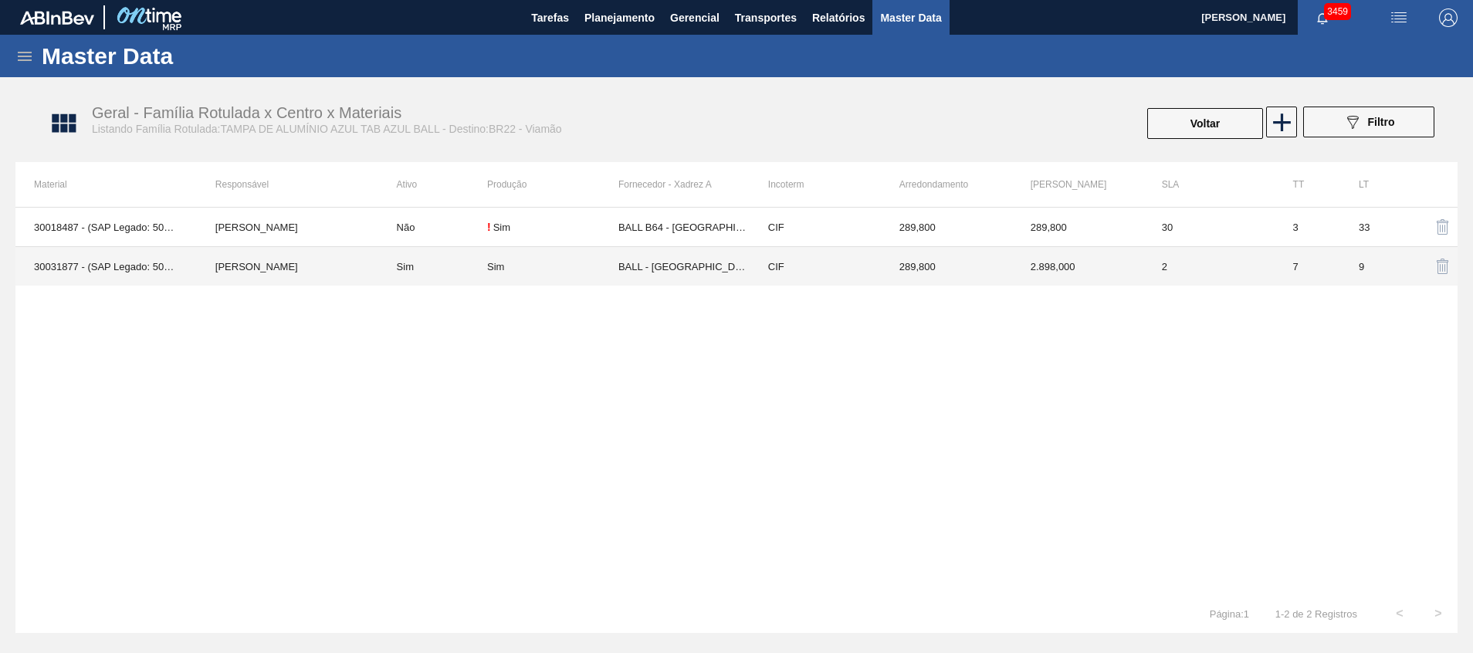
click at [659, 271] on td "BALL - RECIFE (PE)" at bounding box center [683, 266] width 131 height 39
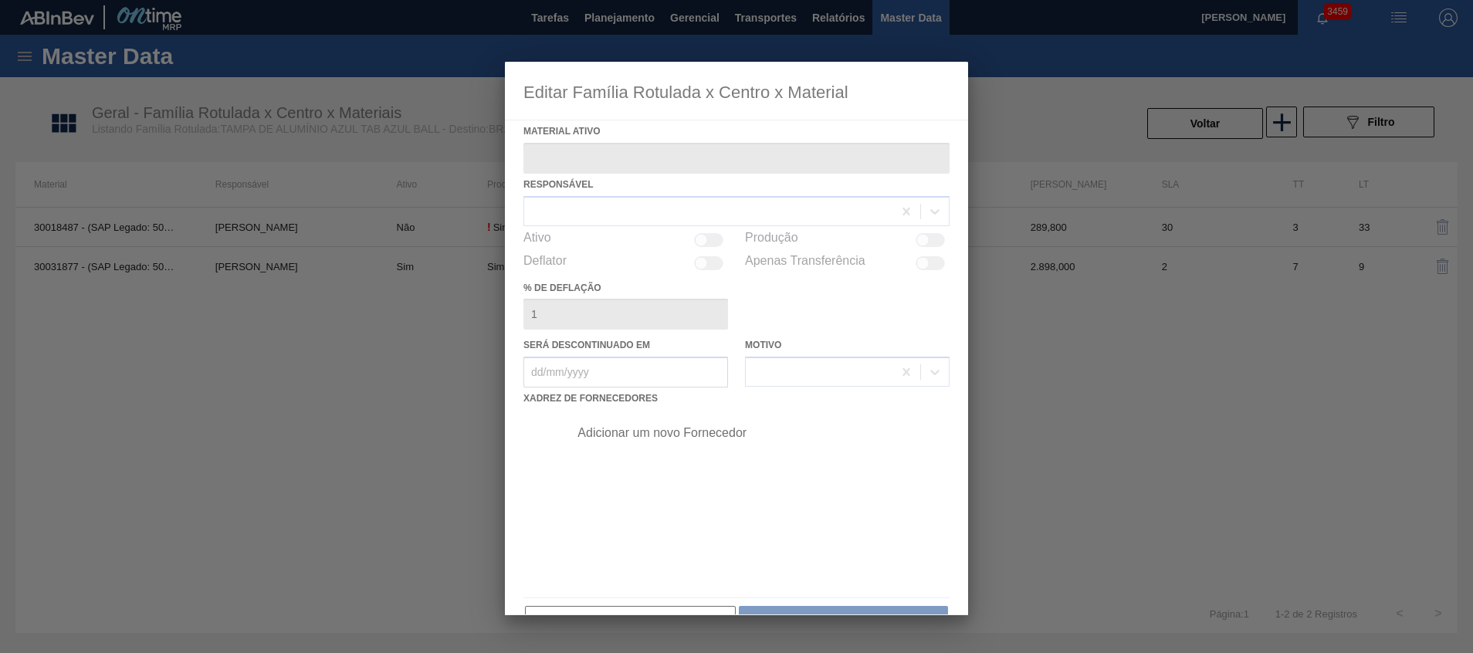
type ativo "30031877 - (SAP Legado: 50835277) - TAMPA AL AZUL TONICA BASE SOLVENTE"
checkbox input "true"
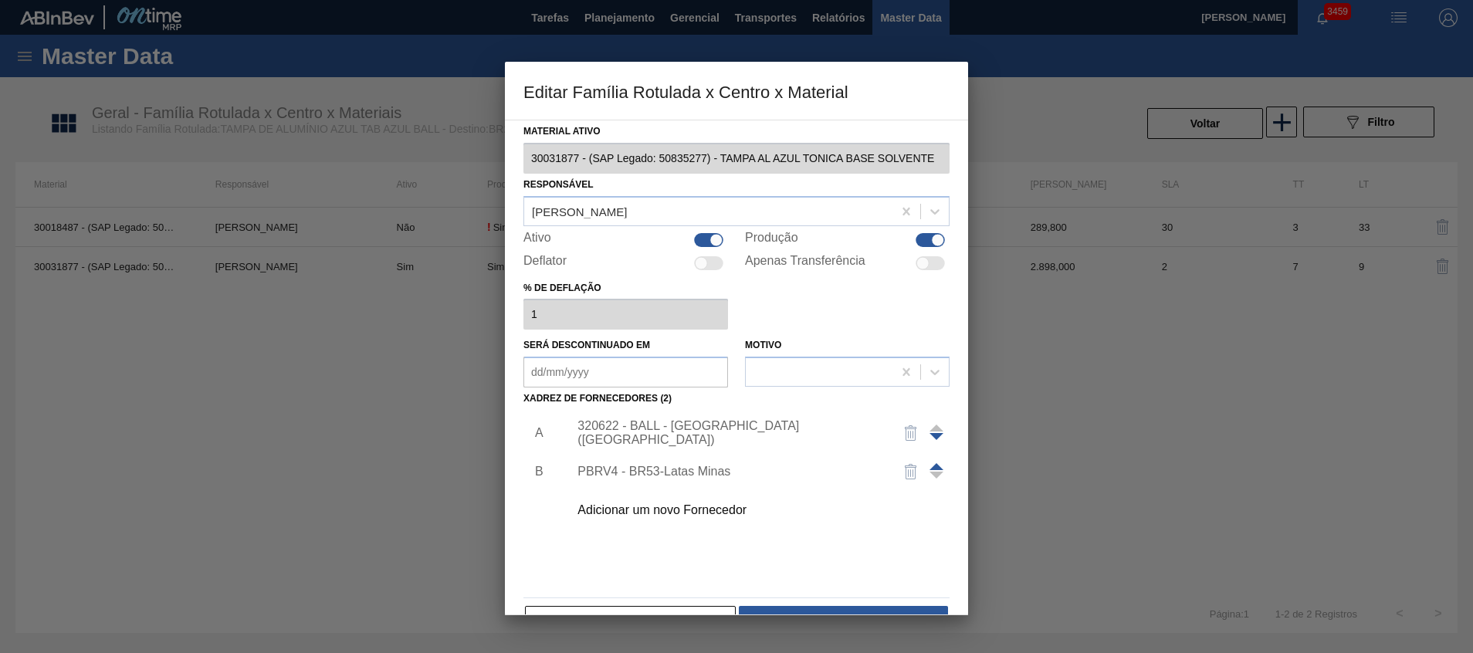
click at [723, 428] on div "320622 - BALL - RECIFE (PE)" at bounding box center [729, 433] width 303 height 28
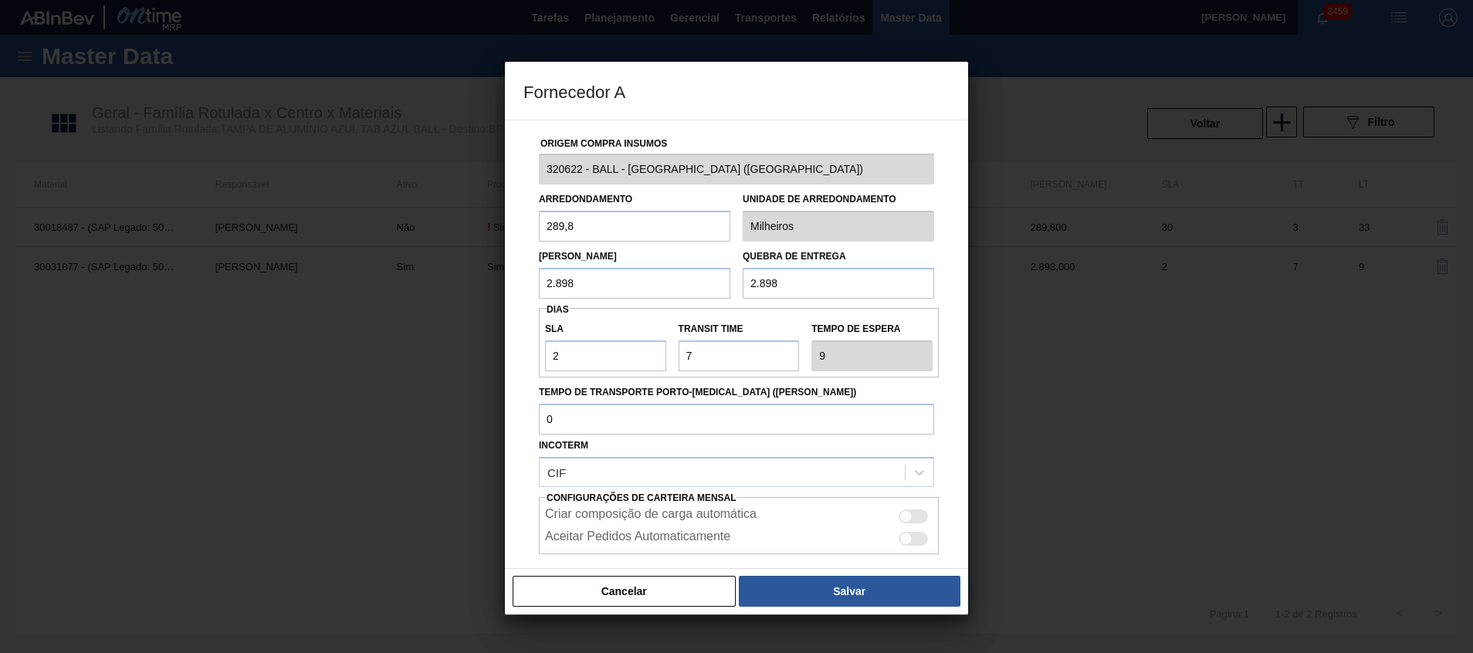
drag, startPoint x: 795, startPoint y: 286, endPoint x: 618, endPoint y: 264, distance: 178.1
click at [618, 264] on div "Lote Mínimo 2.898 Quebra de entrega 2.898" at bounding box center [737, 270] width 408 height 57
click at [596, 588] on button "Cancelar" at bounding box center [624, 591] width 223 height 31
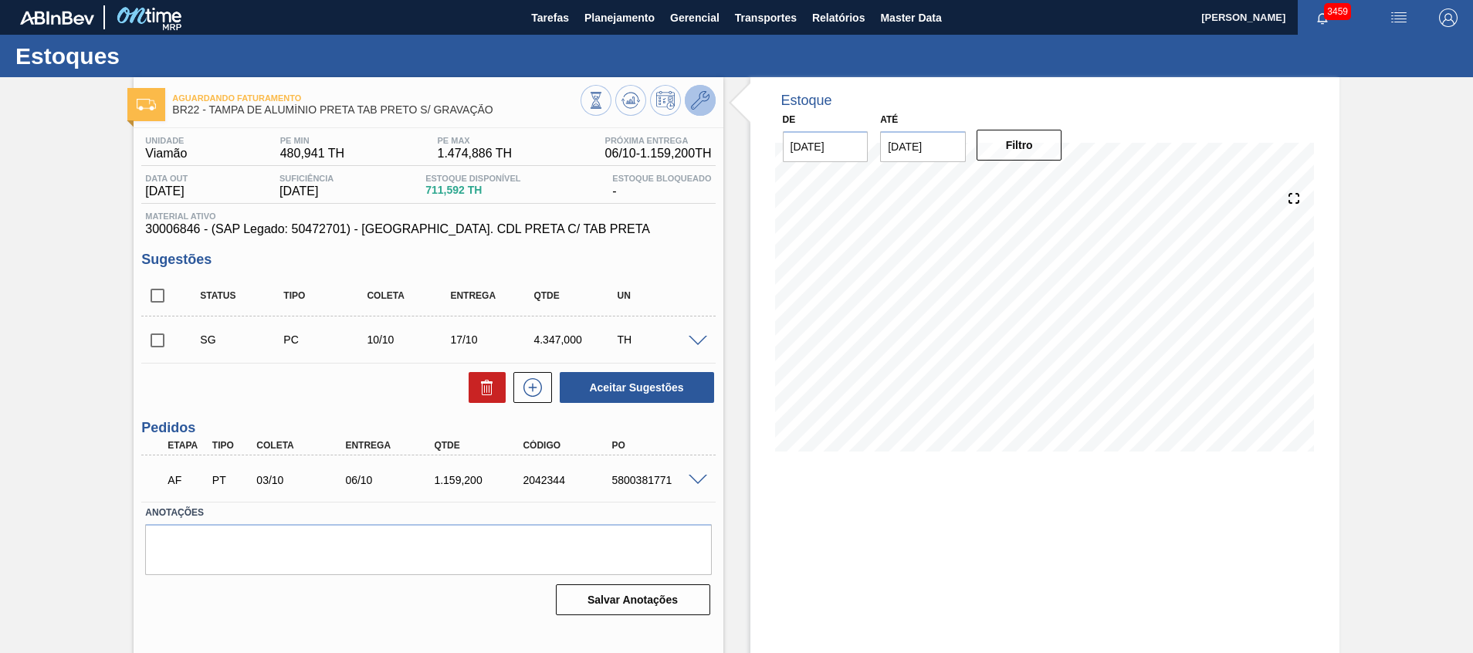
click at [710, 91] on button at bounding box center [700, 100] width 31 height 31
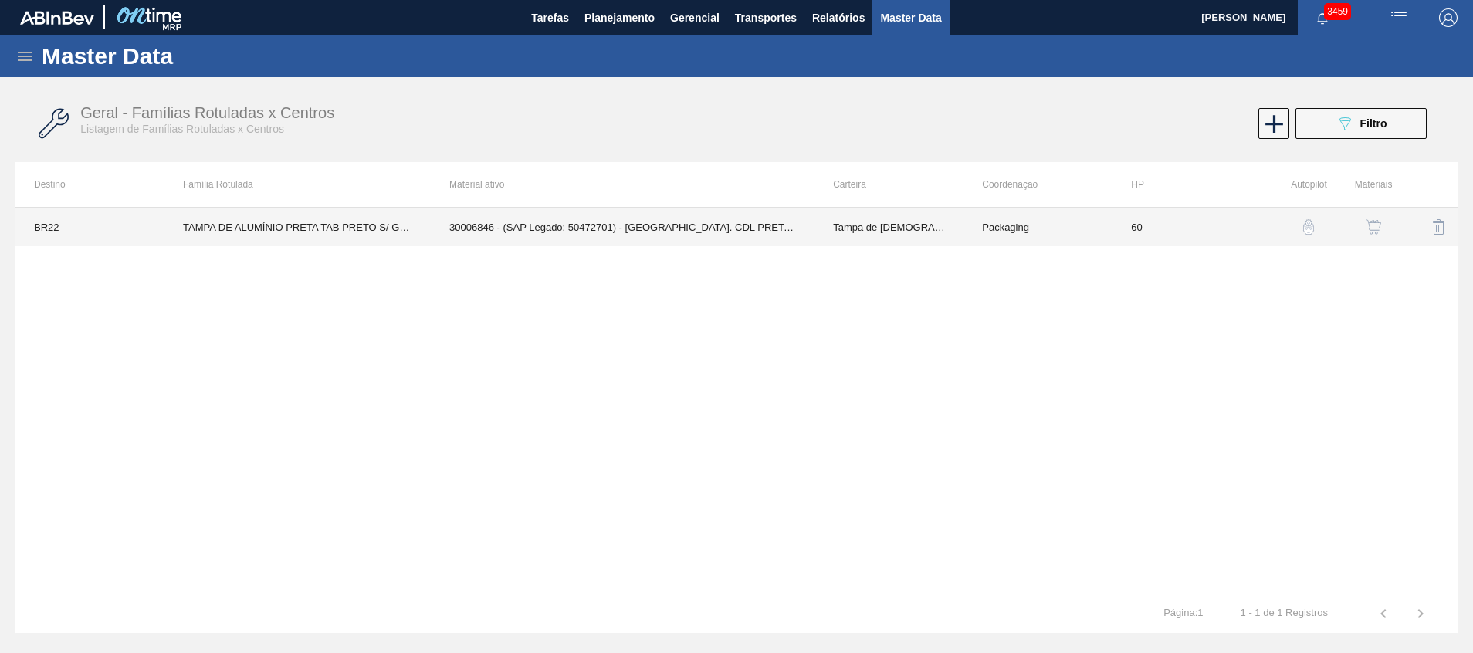
click at [1099, 217] on td "Packaging" at bounding box center [1038, 227] width 149 height 39
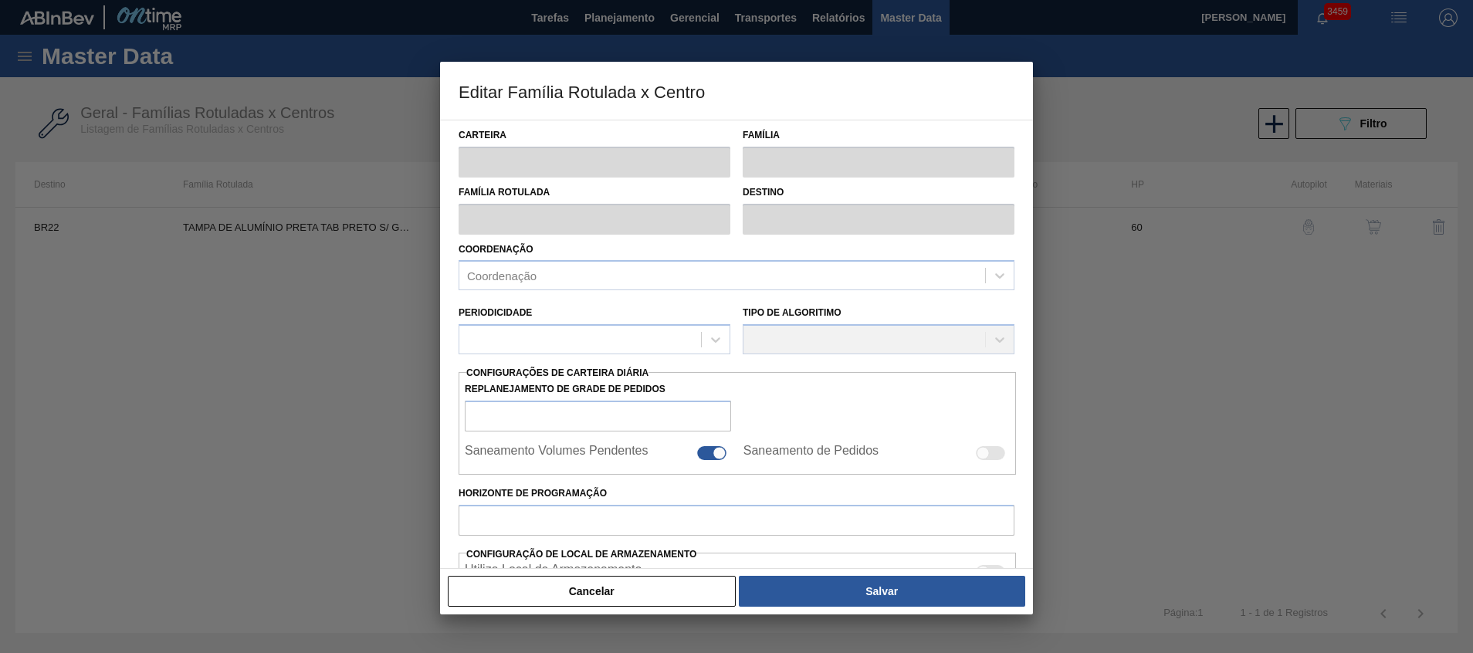
click at [1265, 270] on div at bounding box center [736, 326] width 1473 height 653
click at [566, 605] on button "Cancelar" at bounding box center [592, 591] width 288 height 31
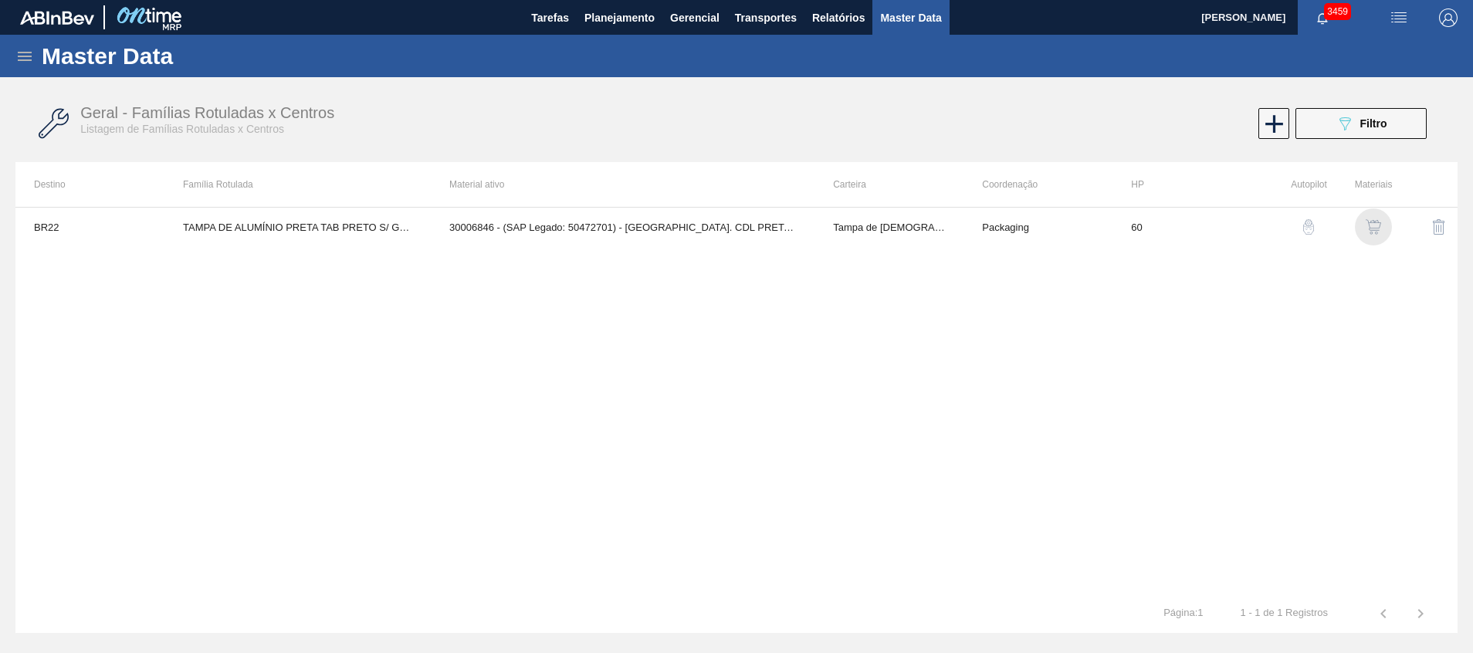
click at [1375, 228] on img "button" at bounding box center [1373, 226] width 15 height 15
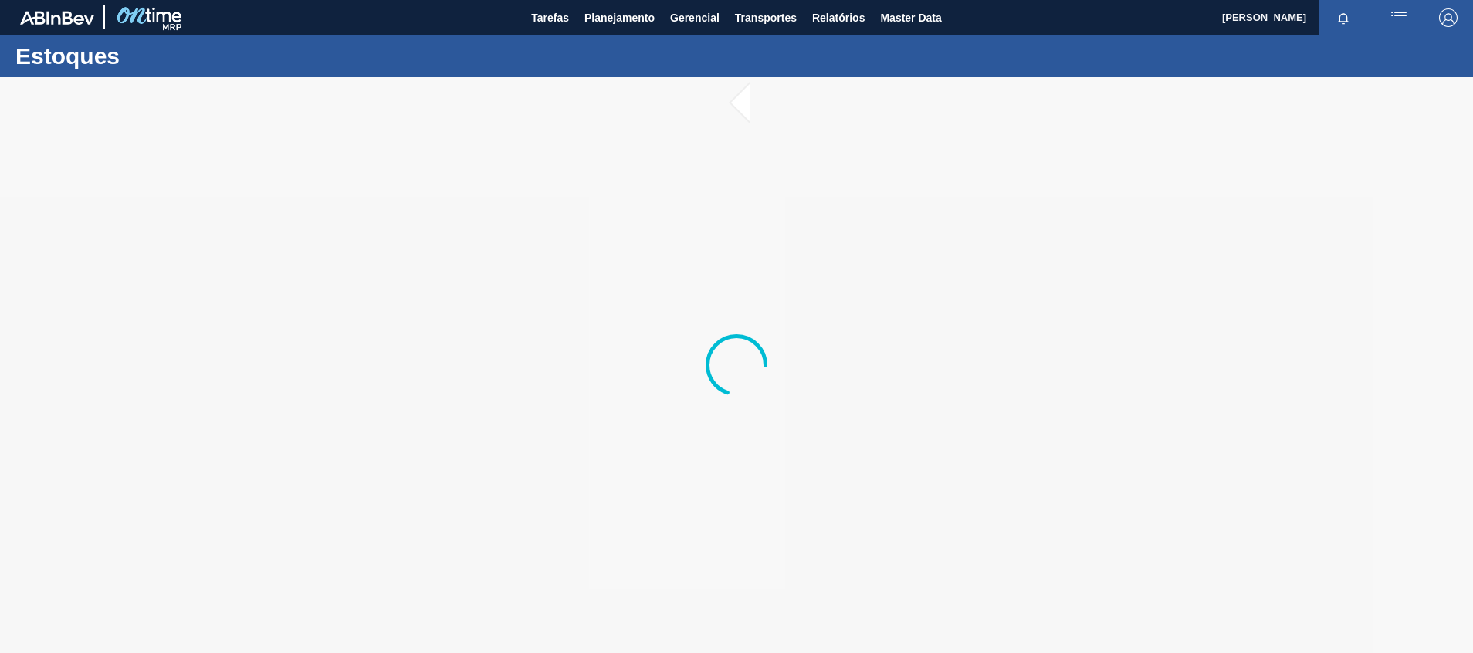
click at [750, 195] on div at bounding box center [736, 365] width 1473 height 576
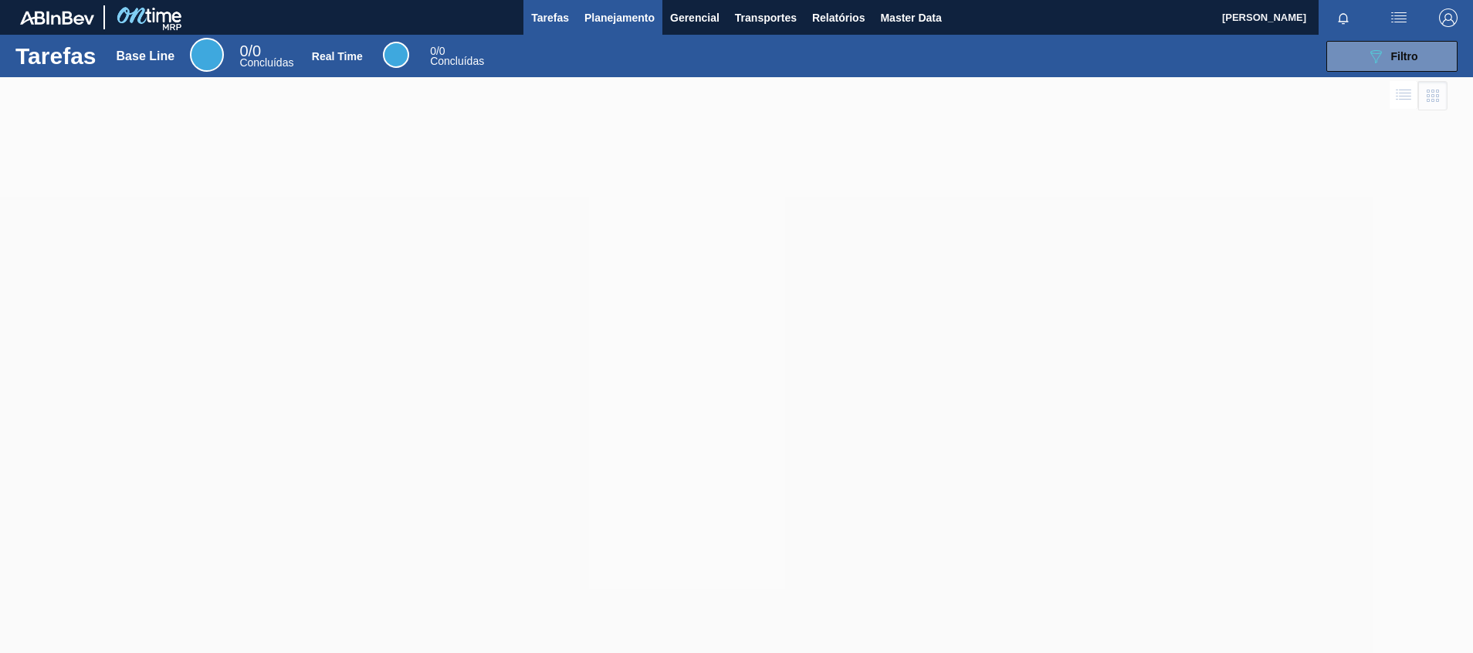
click at [610, 30] on button "Planejamento" at bounding box center [620, 17] width 86 height 35
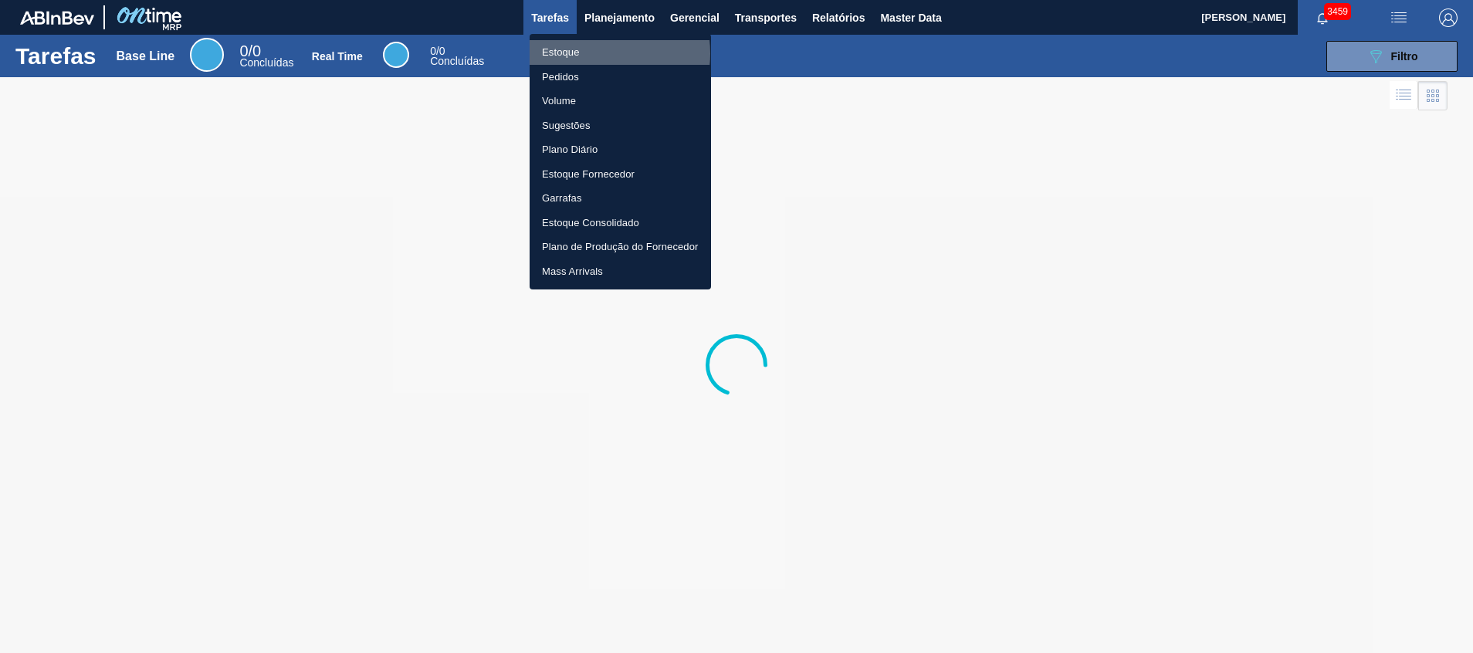
click at [595, 53] on li "Estoque" at bounding box center [620, 52] width 181 height 25
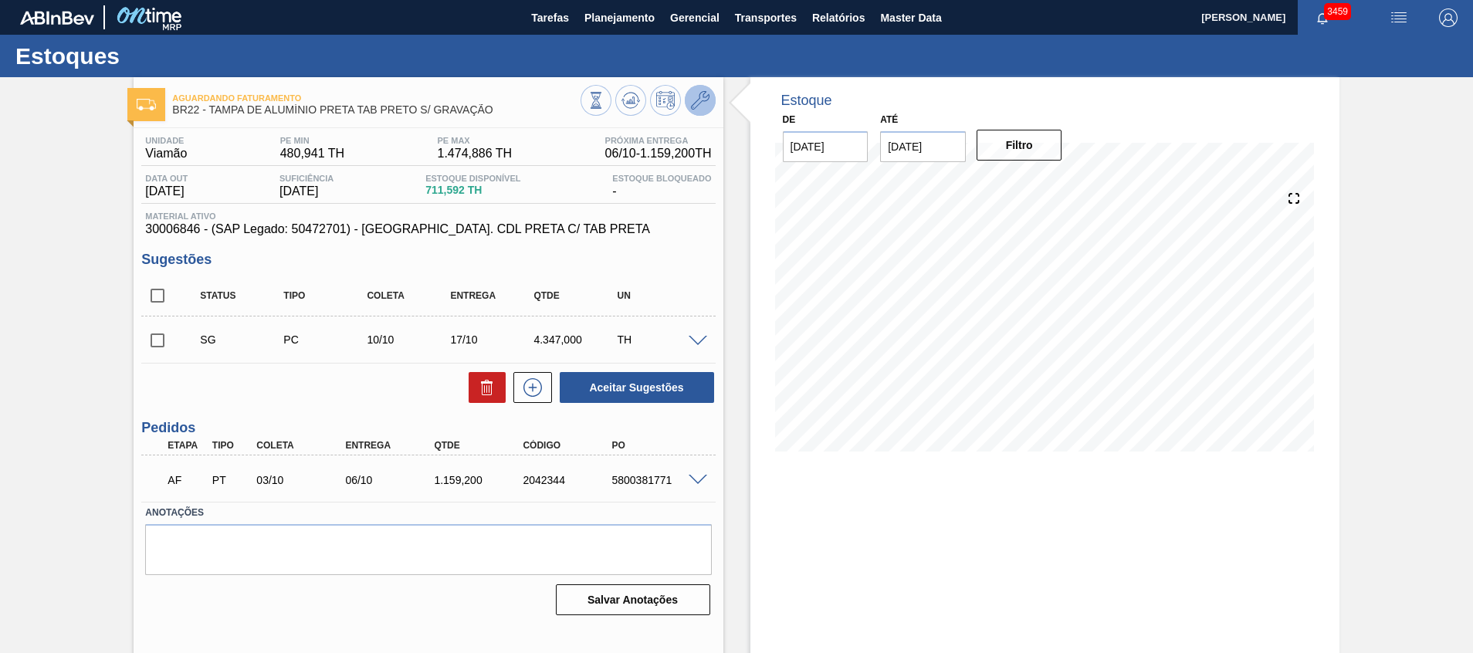
click at [704, 107] on icon at bounding box center [700, 100] width 19 height 19
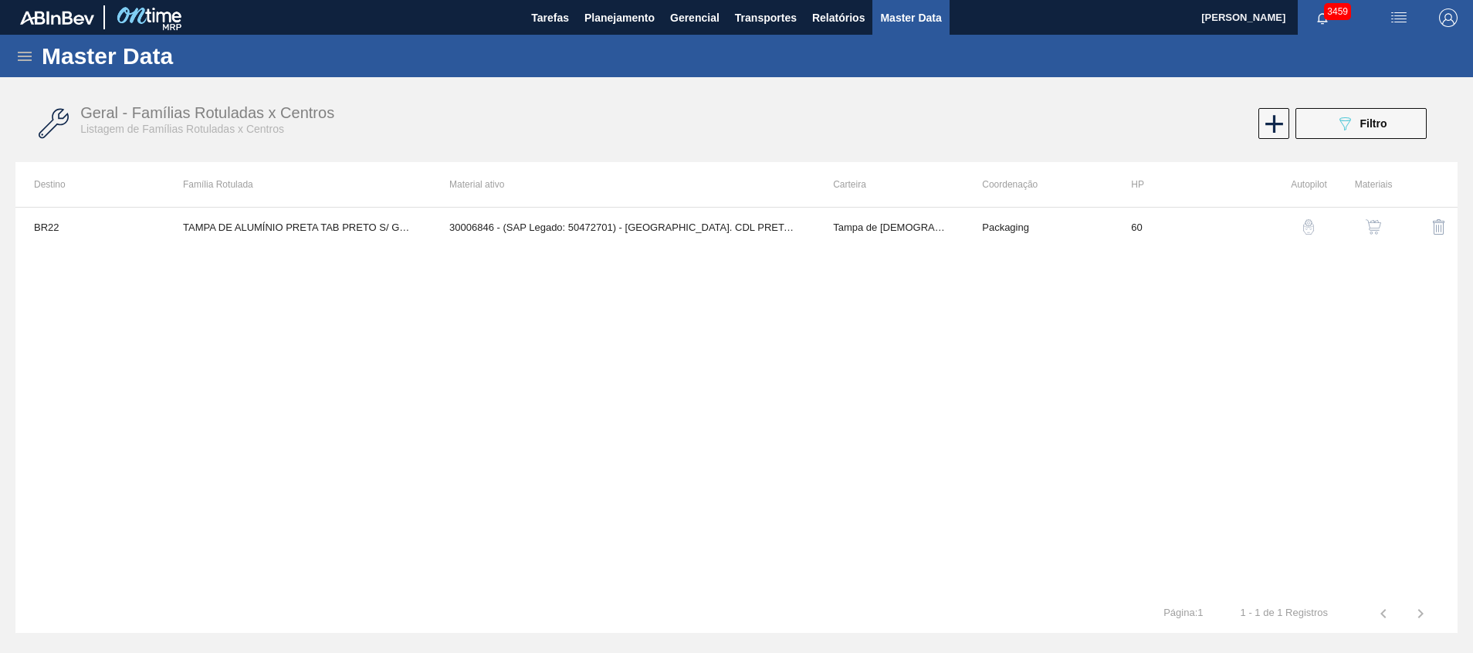
click at [1376, 218] on button "button" at bounding box center [1373, 226] width 37 height 37
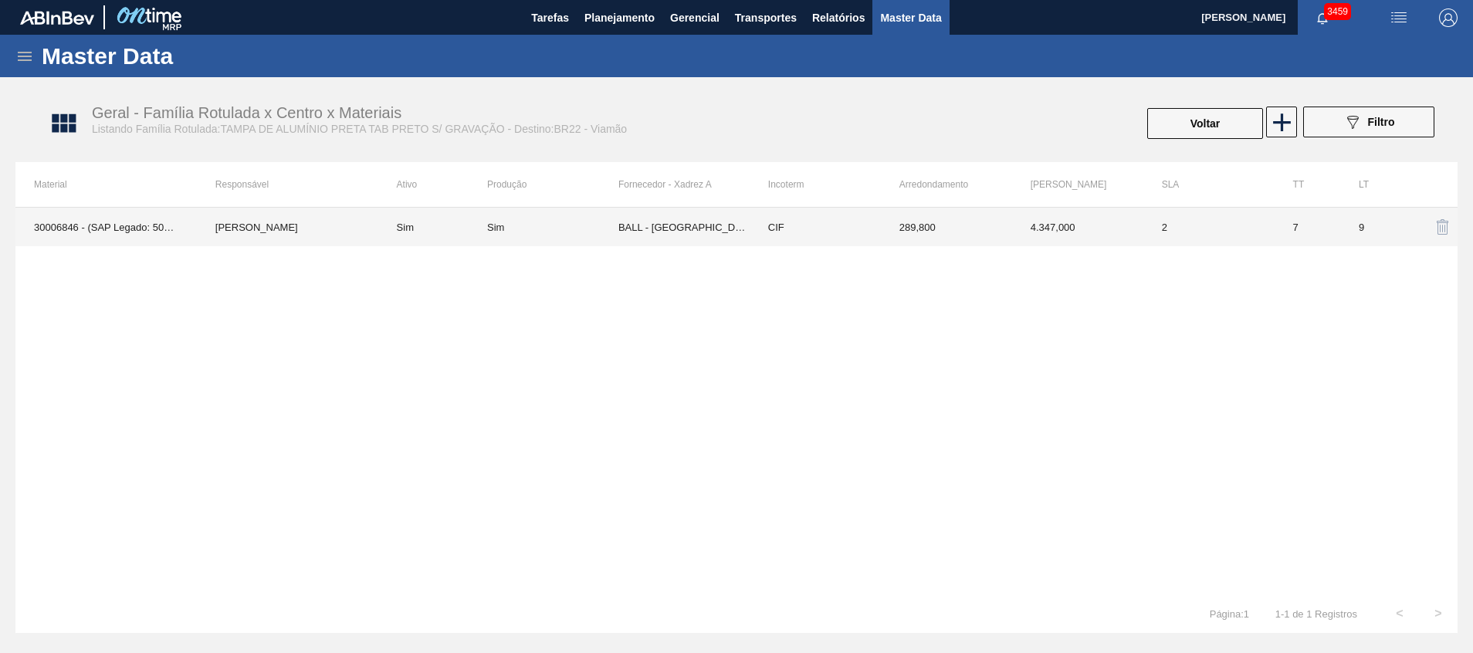
click at [1057, 225] on td "4.347,000" at bounding box center [1077, 227] width 131 height 39
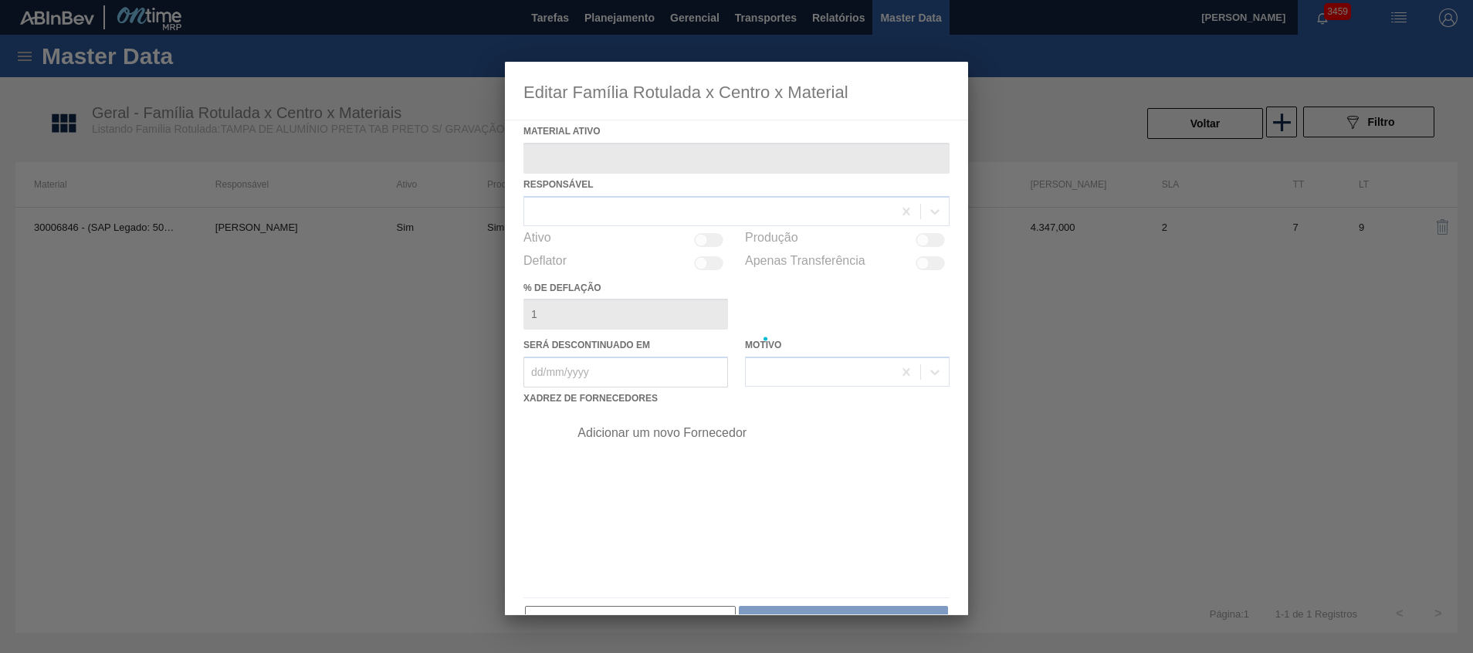
type ativo "30006846 - (SAP Legado: 50472701) - TAMPA AL. CDL PRETA C/ TAB PRETA"
checkbox input "true"
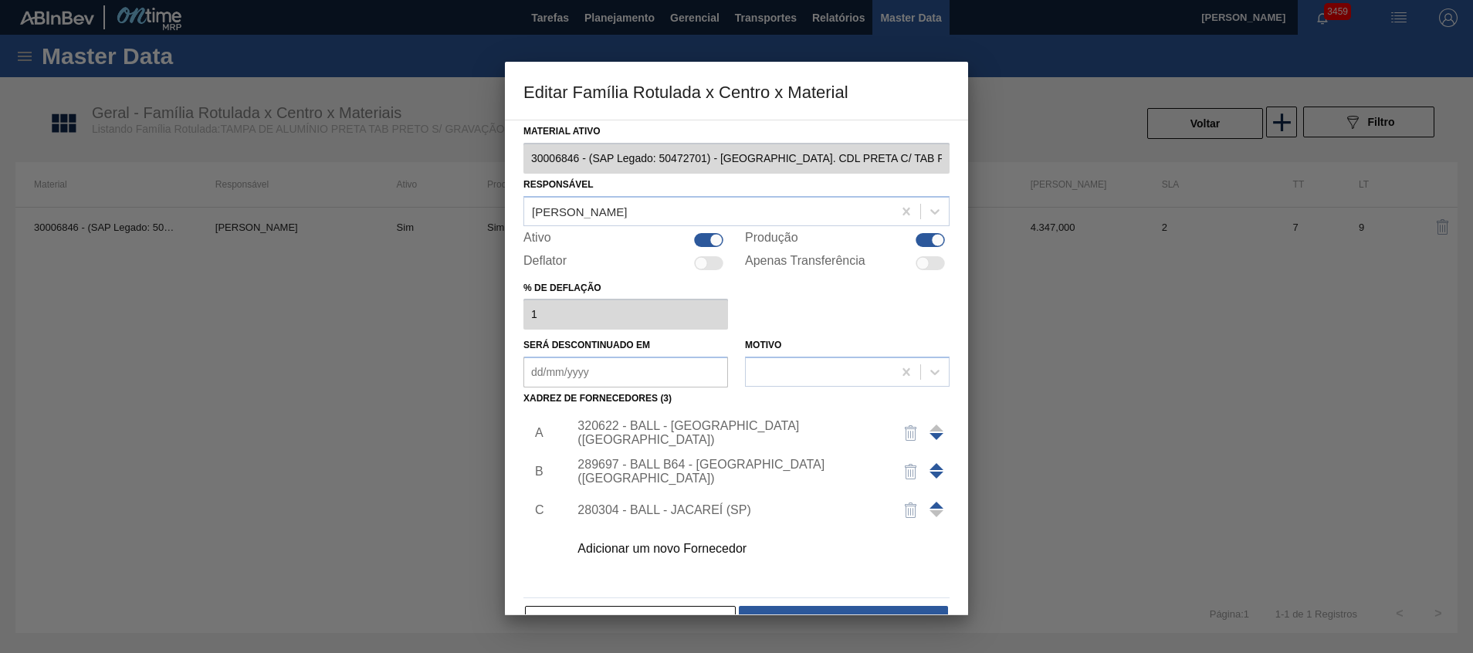
click at [687, 430] on div "320622 - BALL - RECIFE (PE)" at bounding box center [729, 433] width 303 height 28
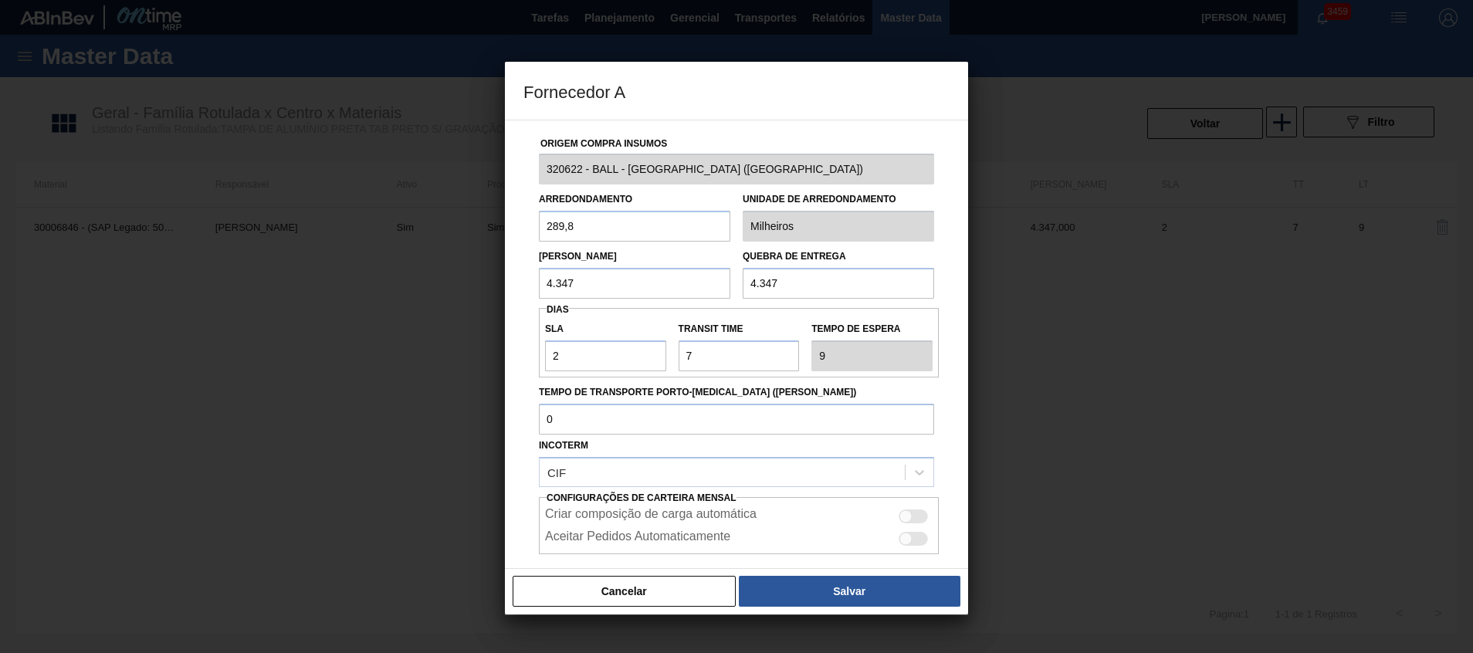
drag, startPoint x: 806, startPoint y: 281, endPoint x: 681, endPoint y: 276, distance: 125.2
click at [681, 276] on div "Lote Mínimo 4.347 Quebra de entrega 4.347" at bounding box center [737, 270] width 408 height 57
drag, startPoint x: 622, startPoint y: 283, endPoint x: 370, endPoint y: 280, distance: 252.5
click at [392, 283] on div "Fornecedor A Origem Compra Insumos 320622 - BALL - RECIFE (PE) Arredondamento 2…" at bounding box center [736, 326] width 1473 height 653
click at [781, 581] on button "Salvar" at bounding box center [850, 591] width 222 height 31
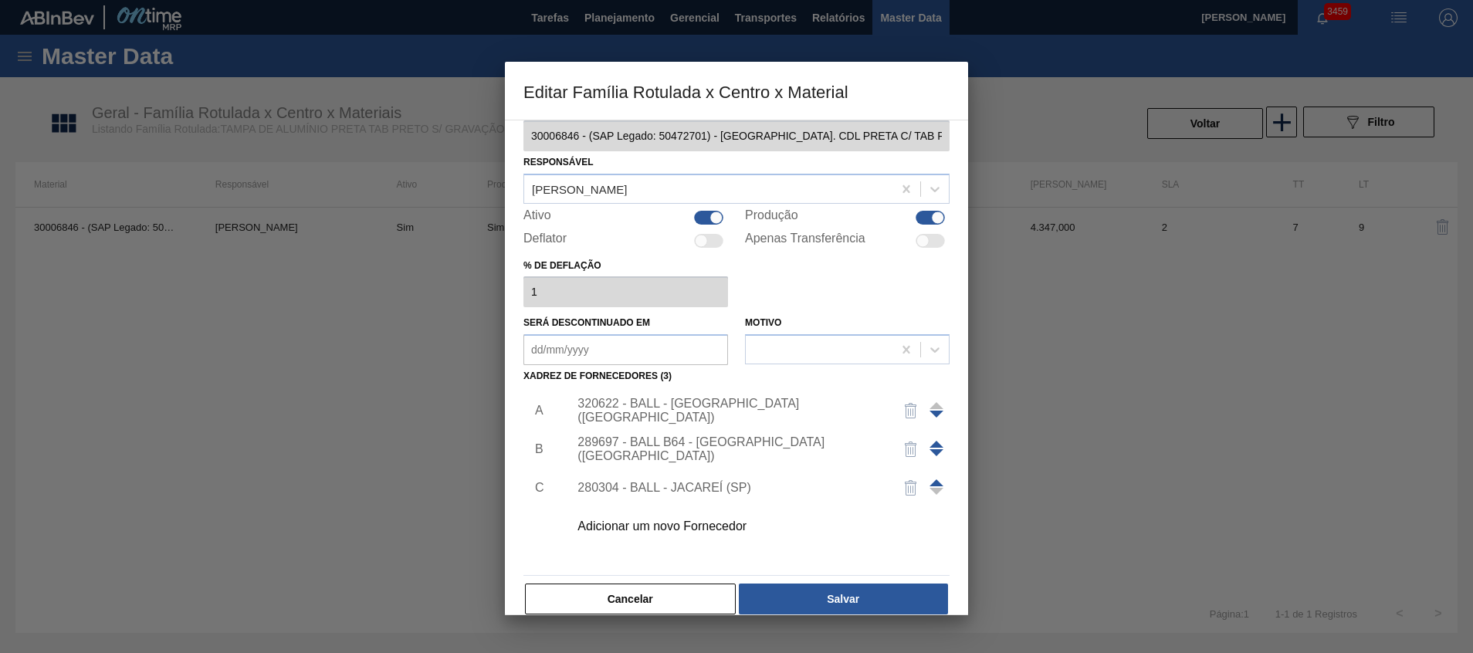
scroll to position [42, 0]
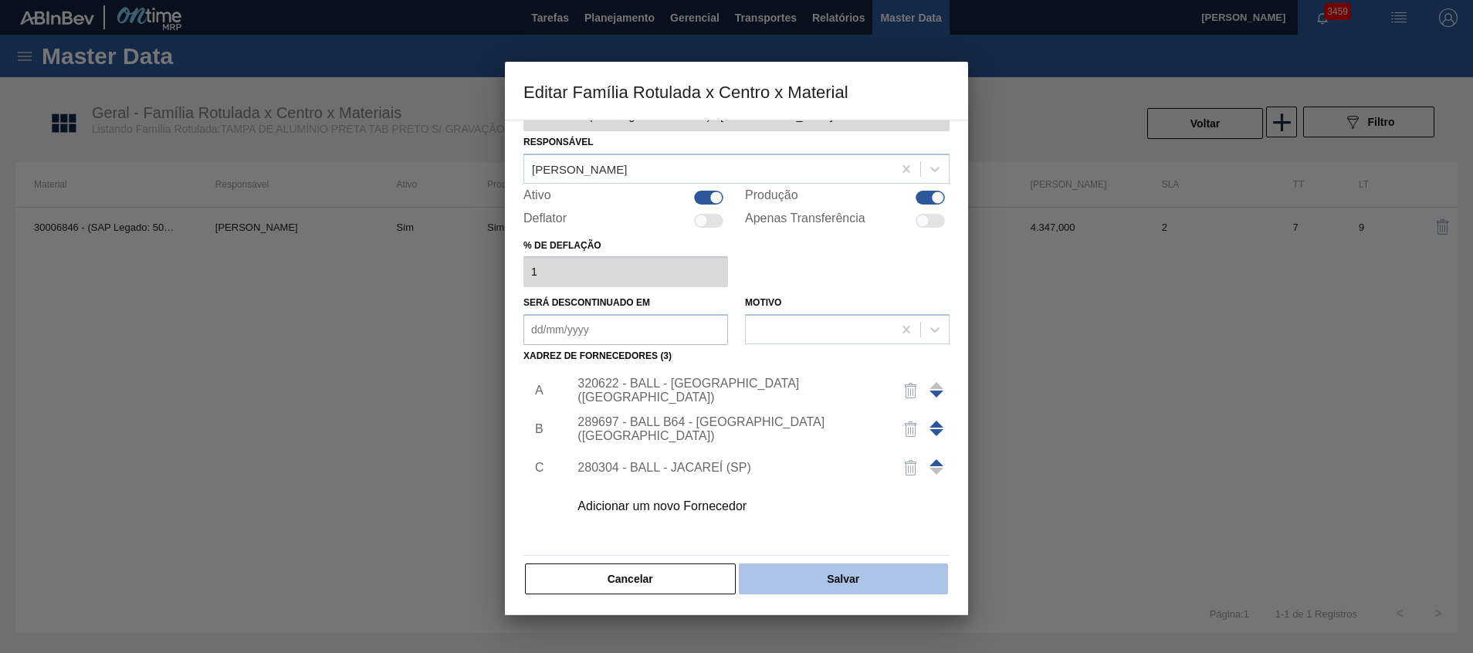
click at [765, 571] on button "Salvar" at bounding box center [843, 579] width 209 height 31
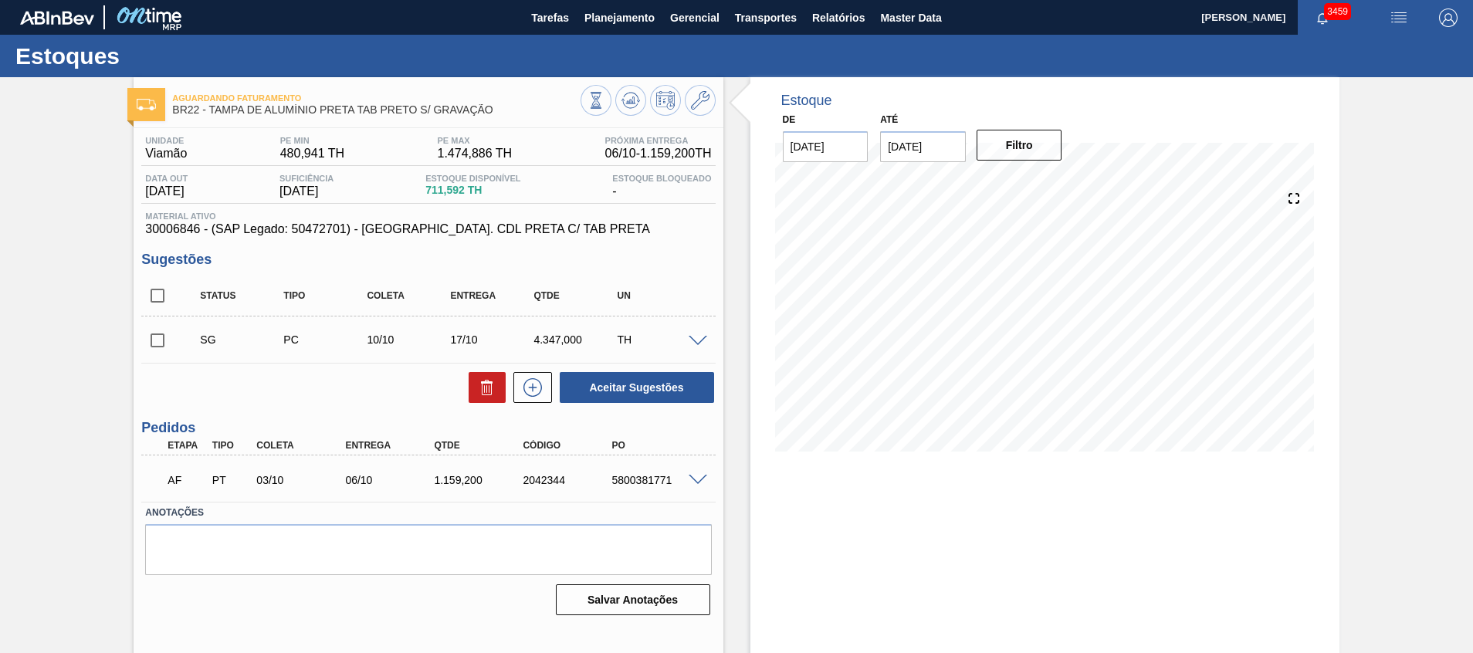
click at [703, 338] on span at bounding box center [698, 342] width 19 height 12
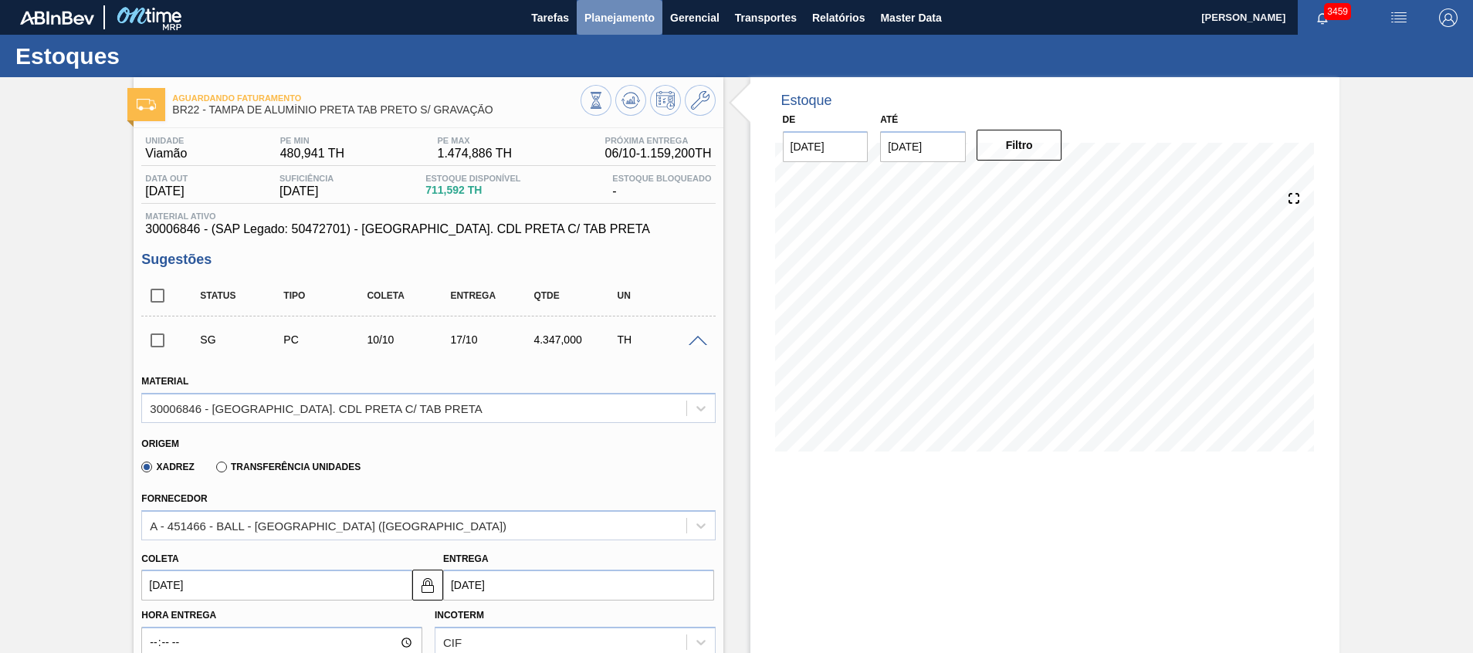
click at [604, 19] on span "Planejamento" at bounding box center [619, 17] width 70 height 19
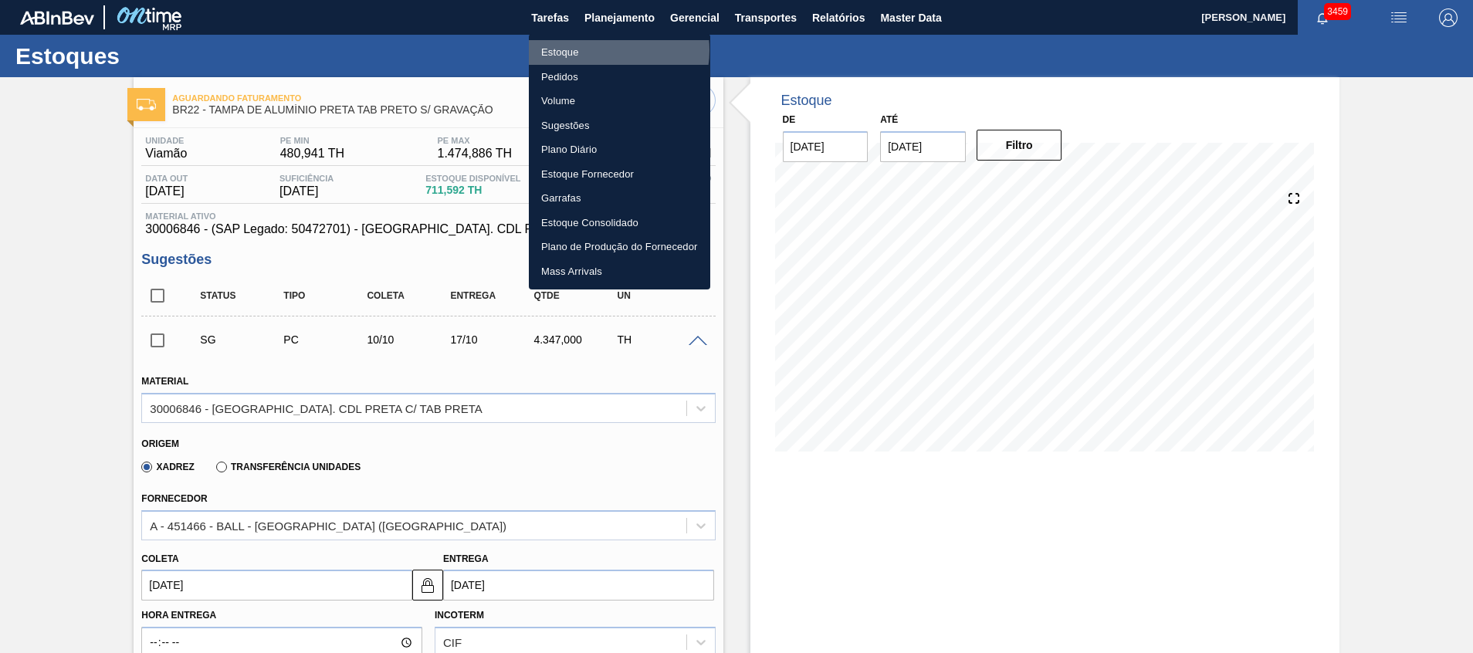
click at [604, 50] on li "Estoque" at bounding box center [619, 52] width 181 height 25
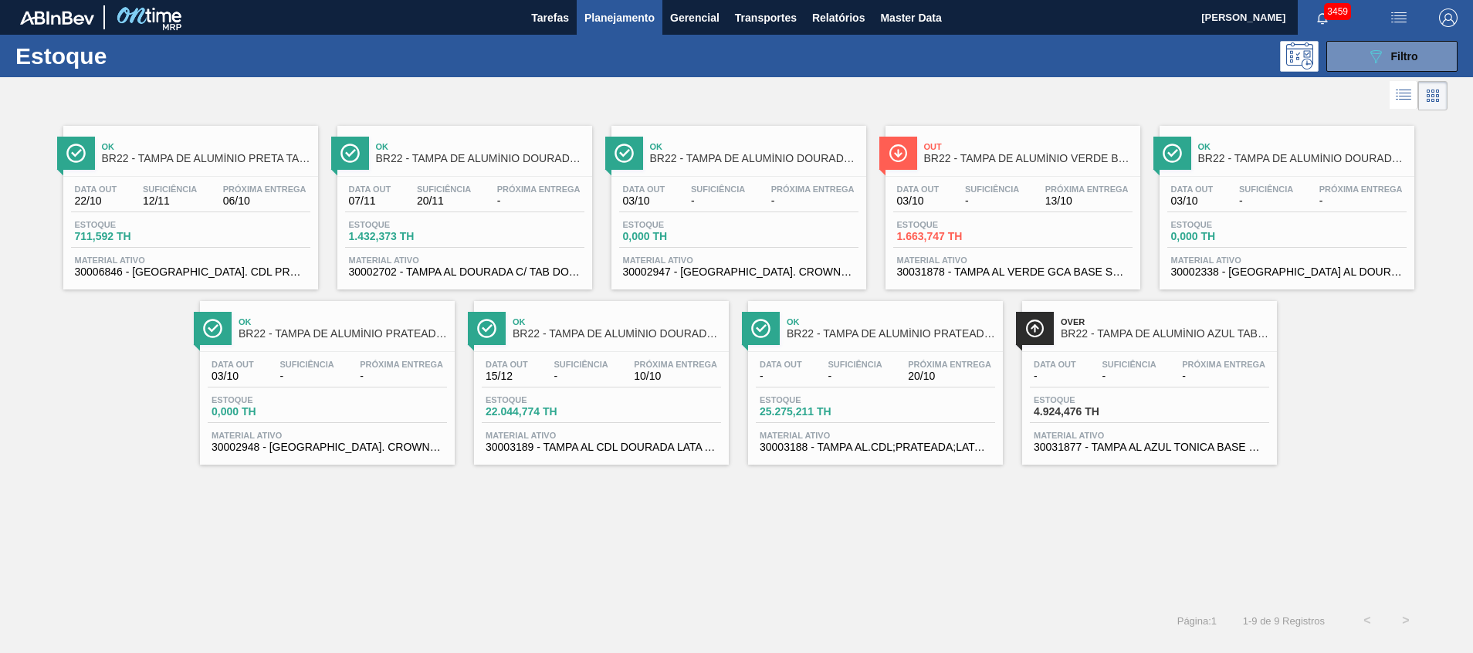
click at [1414, 57] on span "Filtro" at bounding box center [1404, 56] width 27 height 12
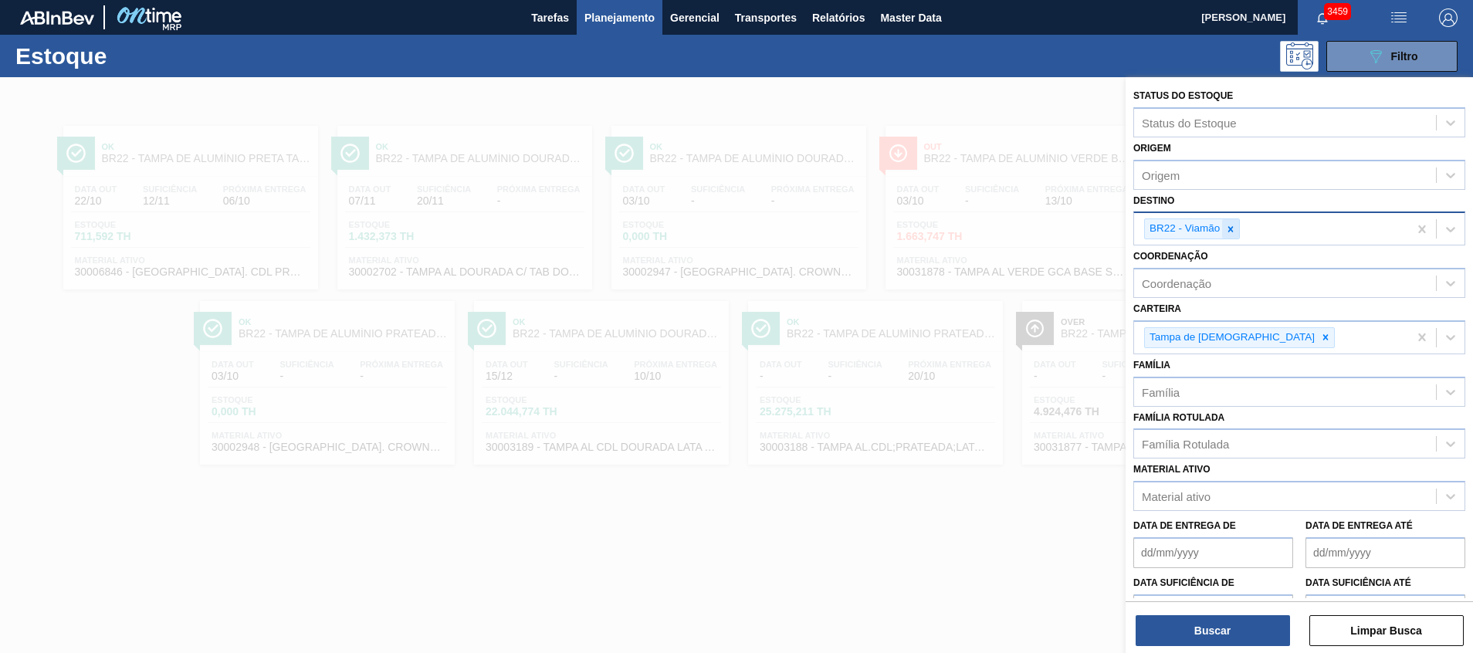
click at [1238, 223] on div at bounding box center [1230, 228] width 17 height 19
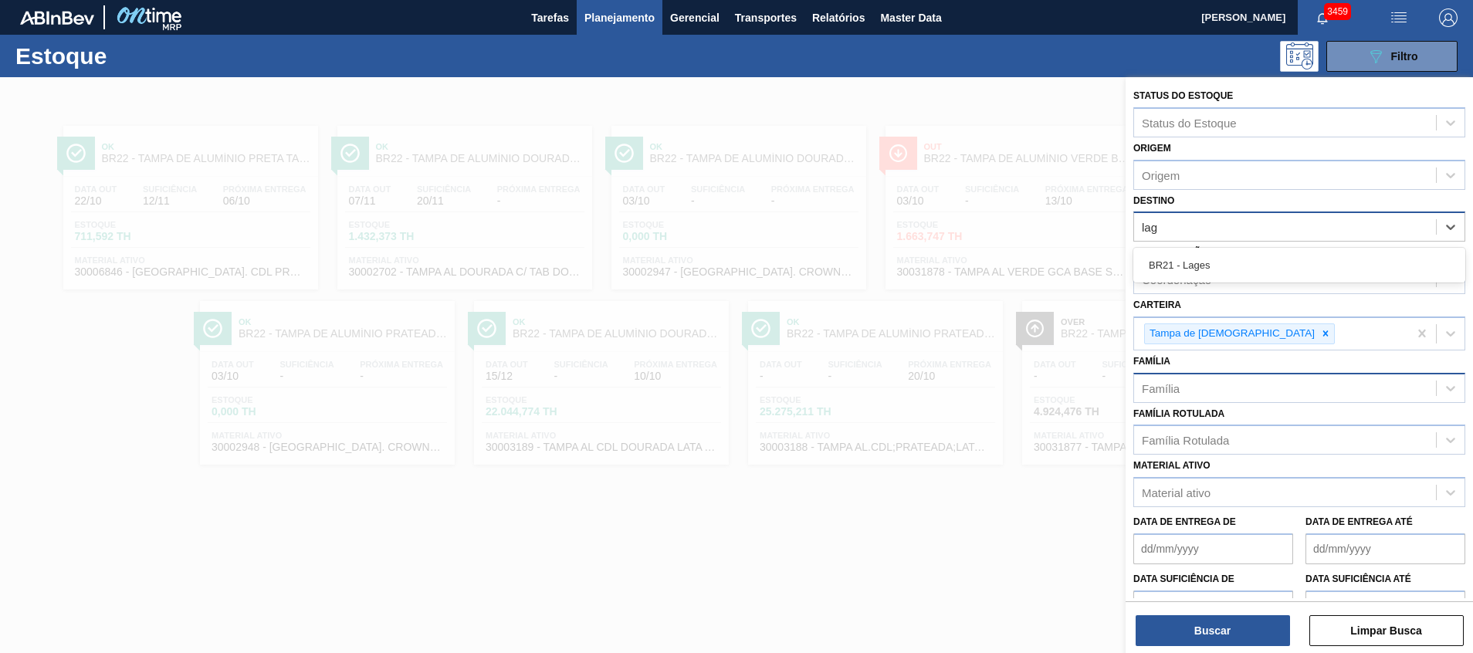
type input "lage"
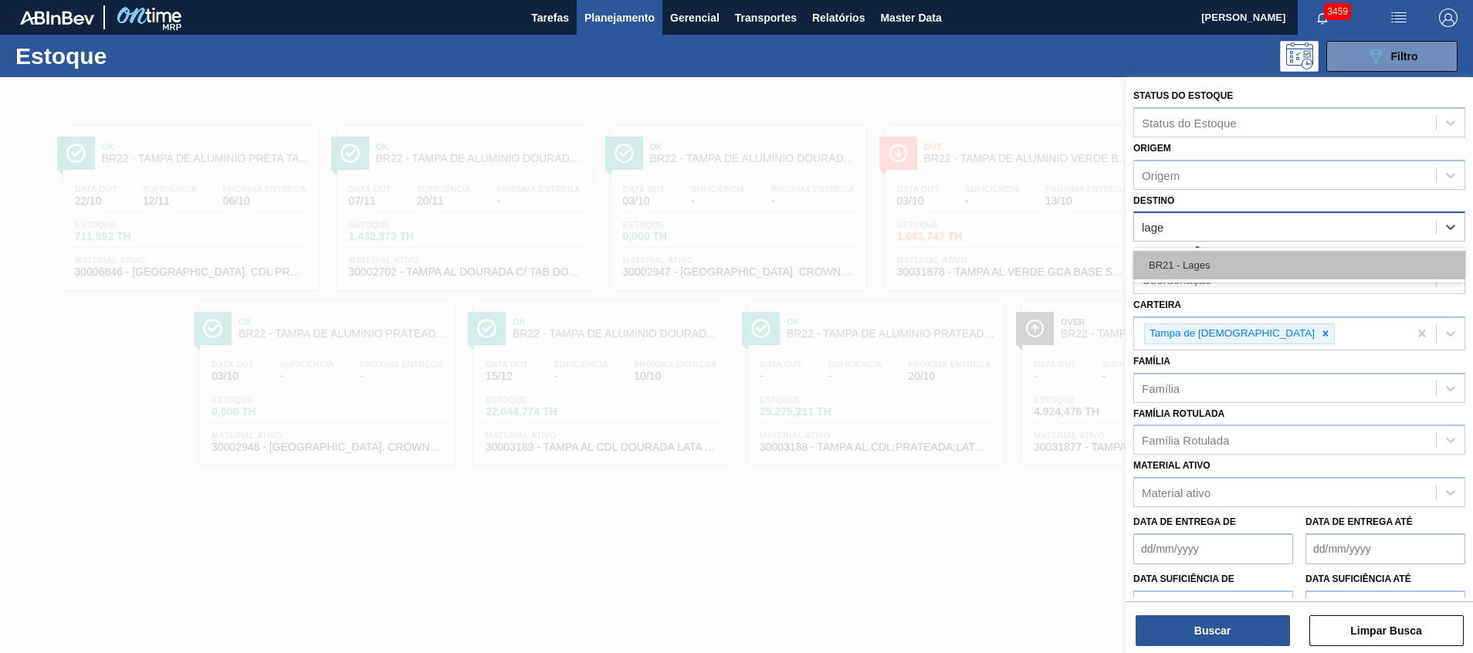
click at [1227, 274] on div "BR21 - Lages" at bounding box center [1299, 265] width 332 height 29
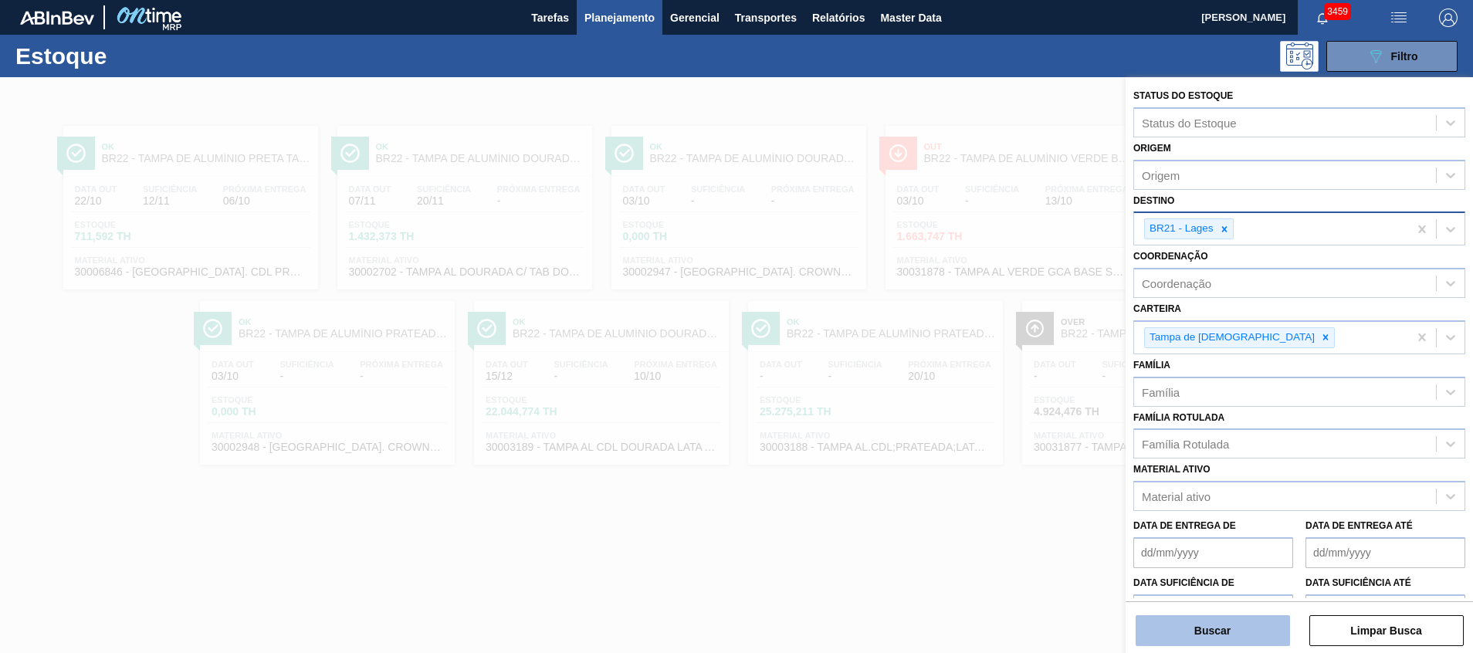
click at [1191, 622] on button "Buscar" at bounding box center [1213, 630] width 154 height 31
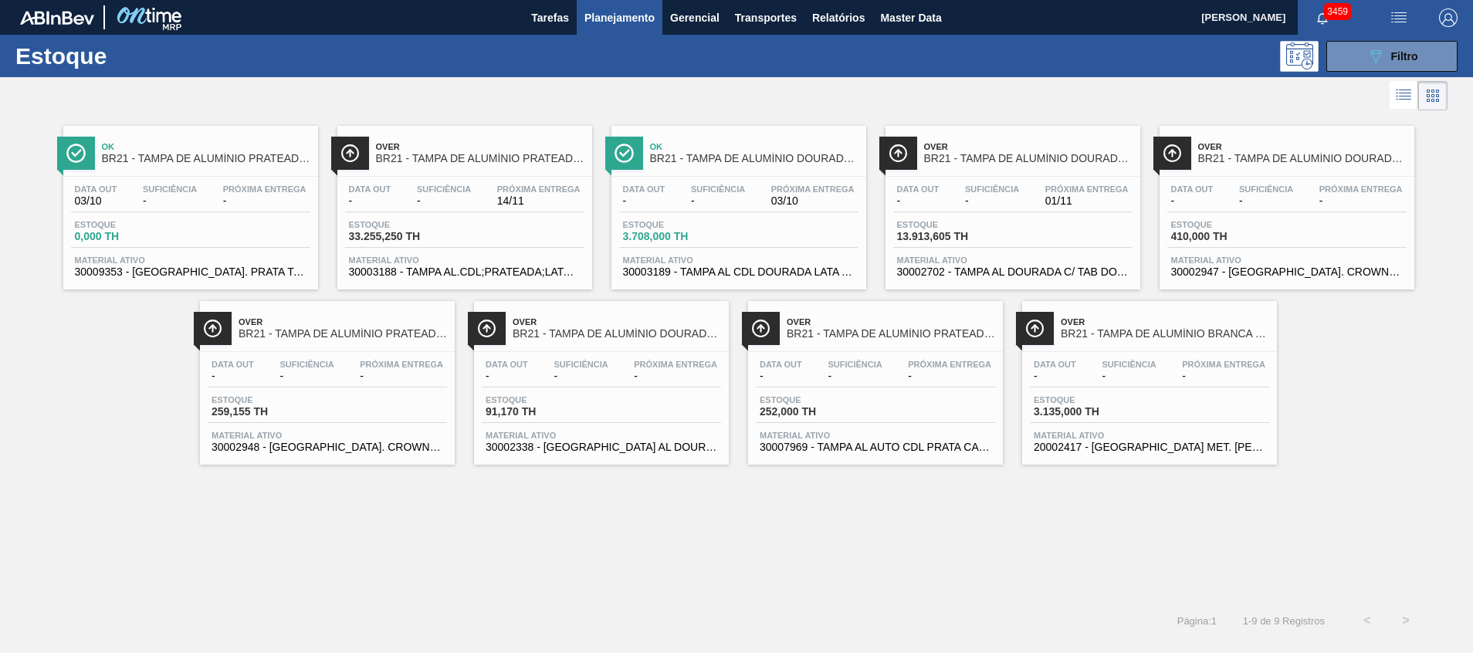
click at [797, 214] on div "Data out - Suficiência - Próxima Entrega 03/10 Estoque 3.708,000 TH Material at…" at bounding box center [739, 229] width 255 height 105
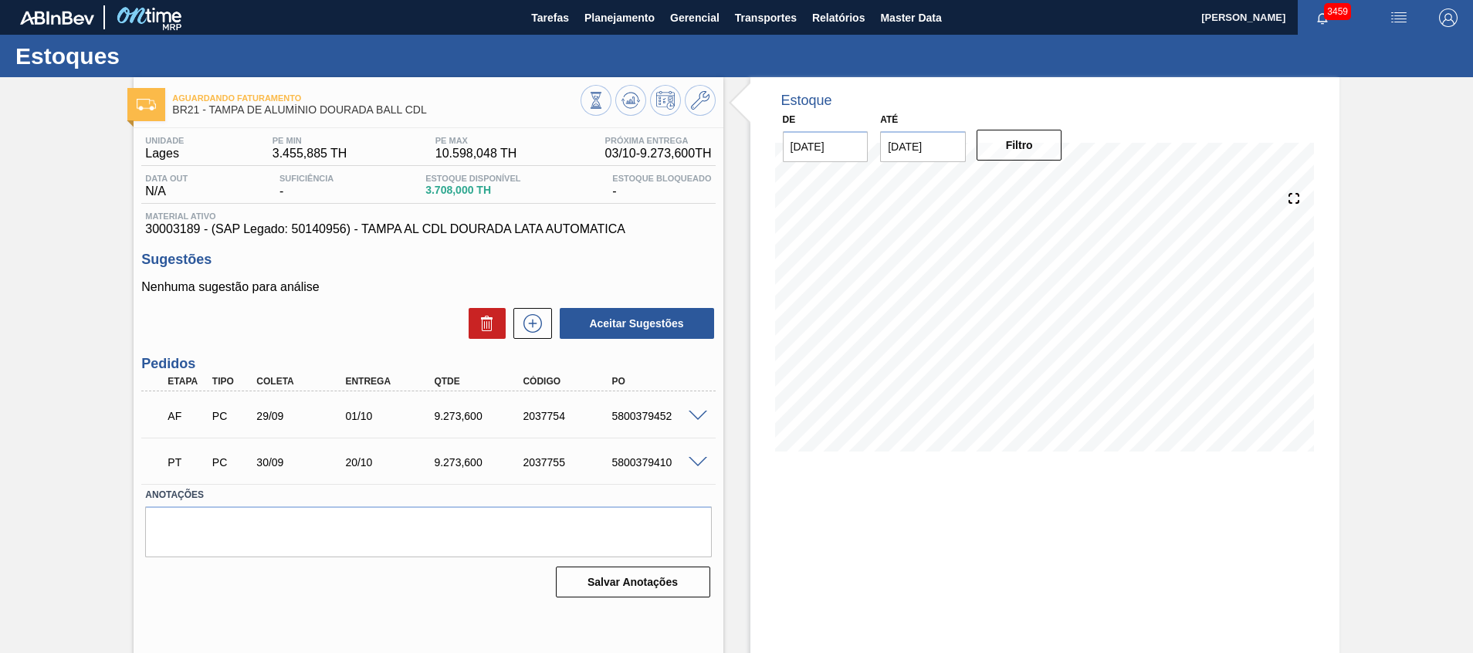
click at [620, 409] on div "AF PC 29/09 01/10 9.273,600 2037754 5800379452" at bounding box center [424, 414] width 533 height 31
copy div "5800379452"
click at [876, 510] on div "Estoque De 03/10/2025 Até 17/10/2025 Filtro" at bounding box center [1044, 370] width 589 height 587
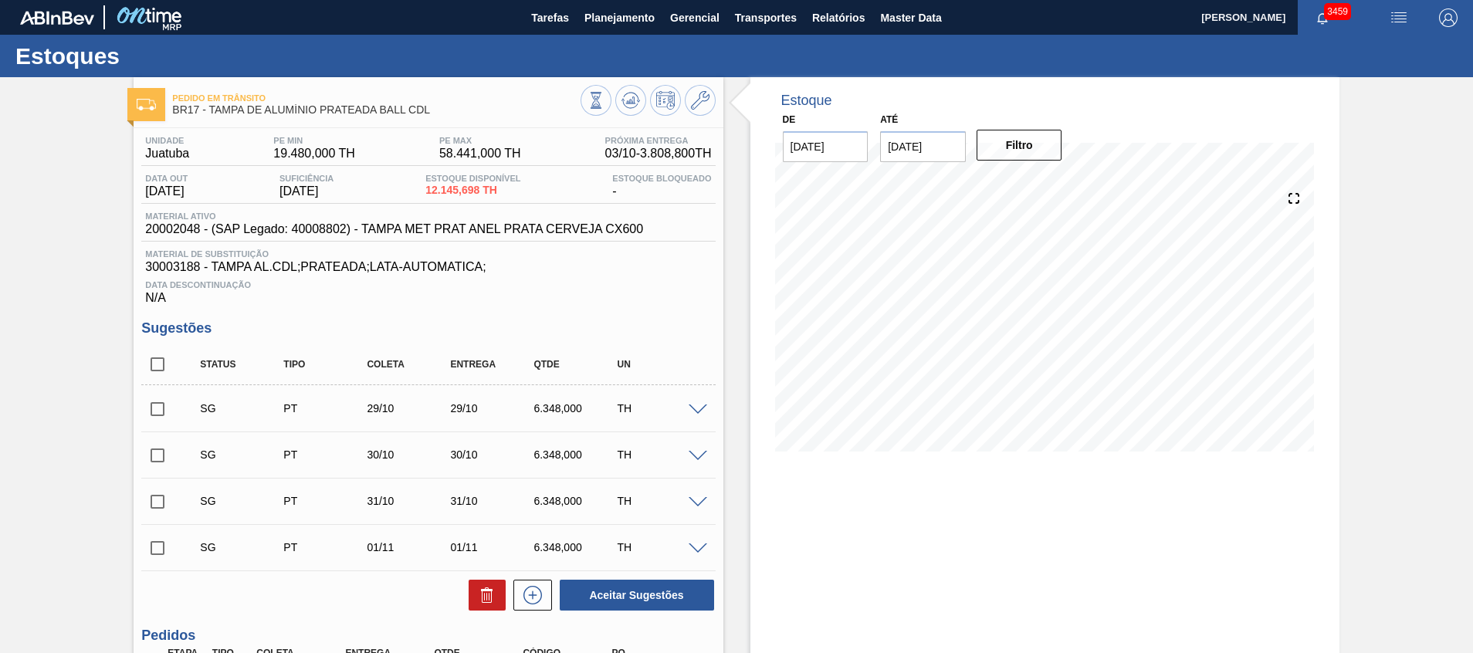
click at [159, 359] on input "checkbox" at bounding box center [157, 364] width 32 height 32
checkbox input "true"
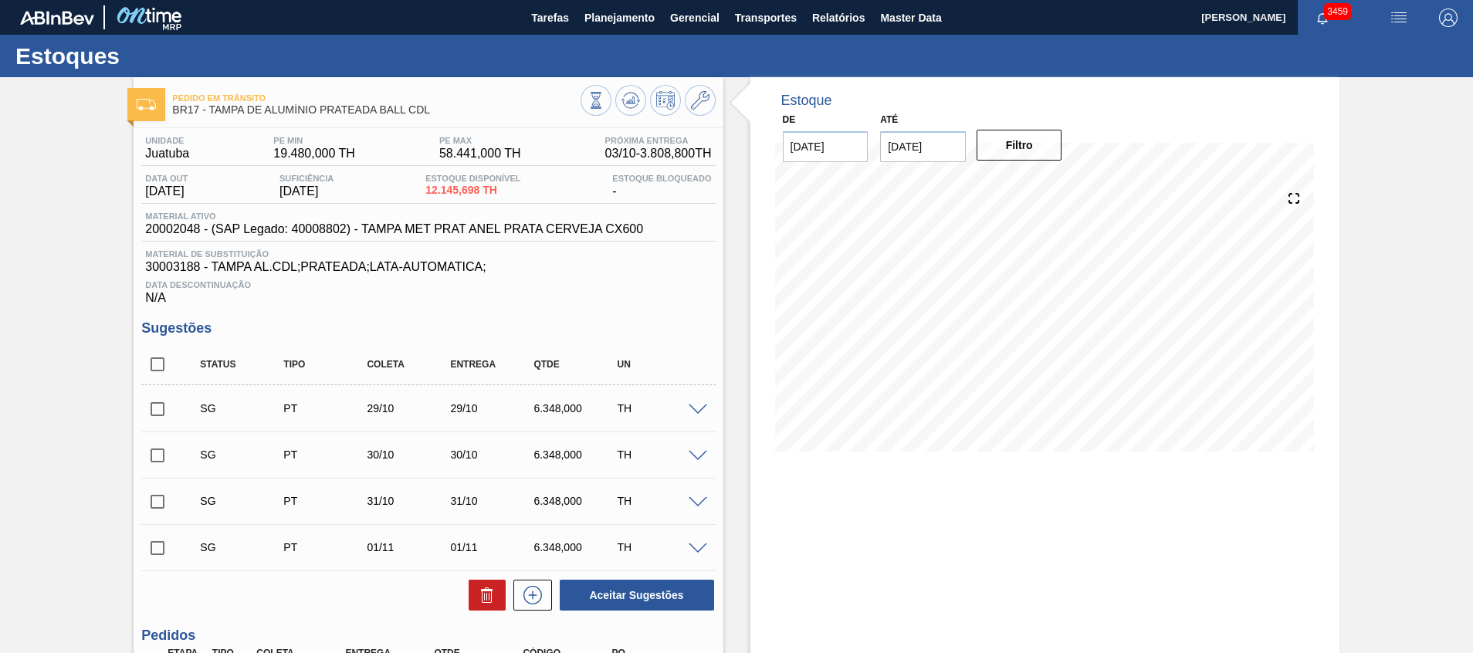
checkbox input "true"
click at [495, 603] on button at bounding box center [487, 595] width 37 height 31
checkbox input "false"
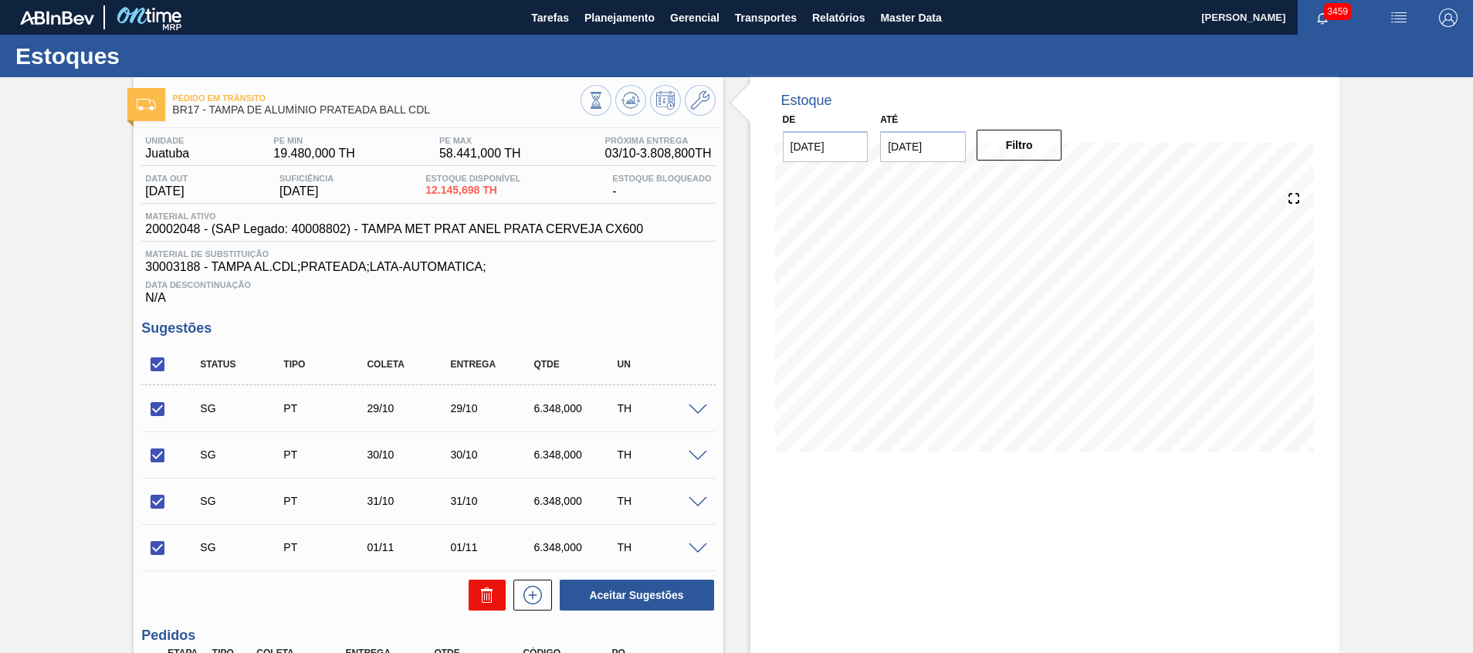
checkbox input "false"
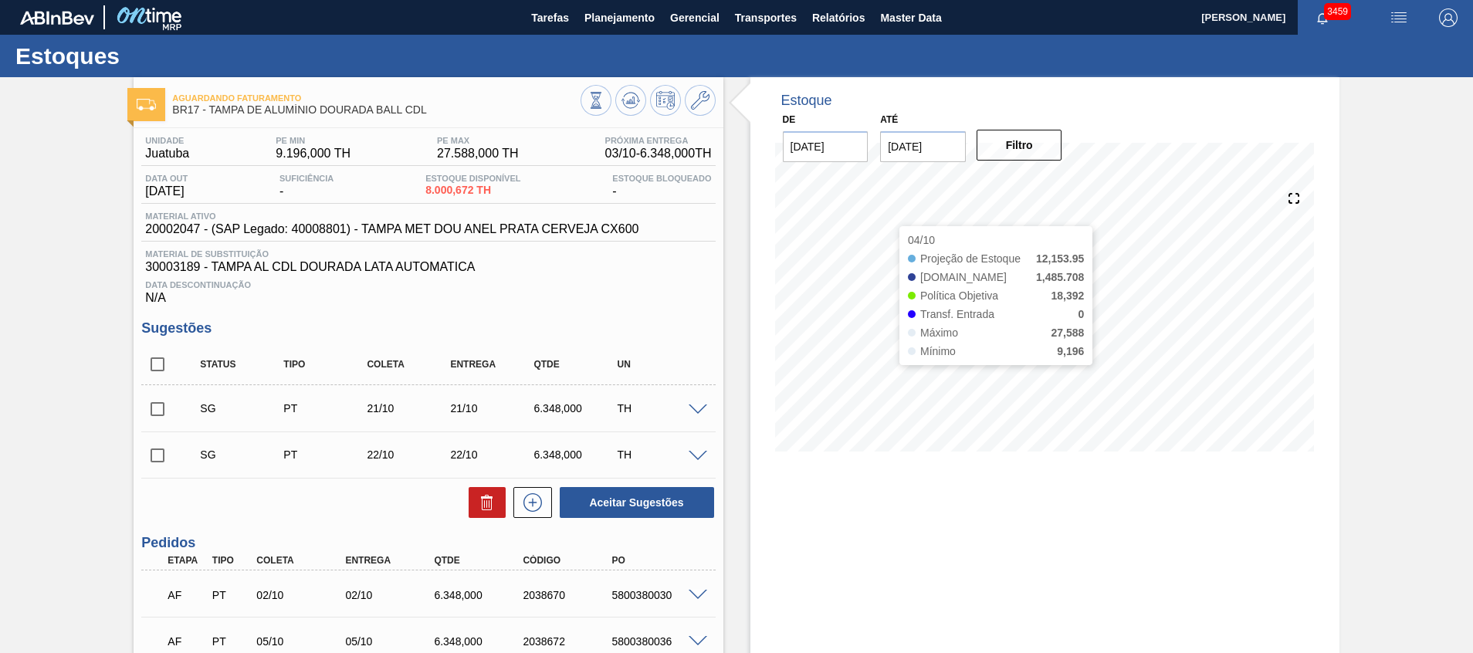
click at [946, 151] on input "[DATE]" at bounding box center [923, 146] width 86 height 31
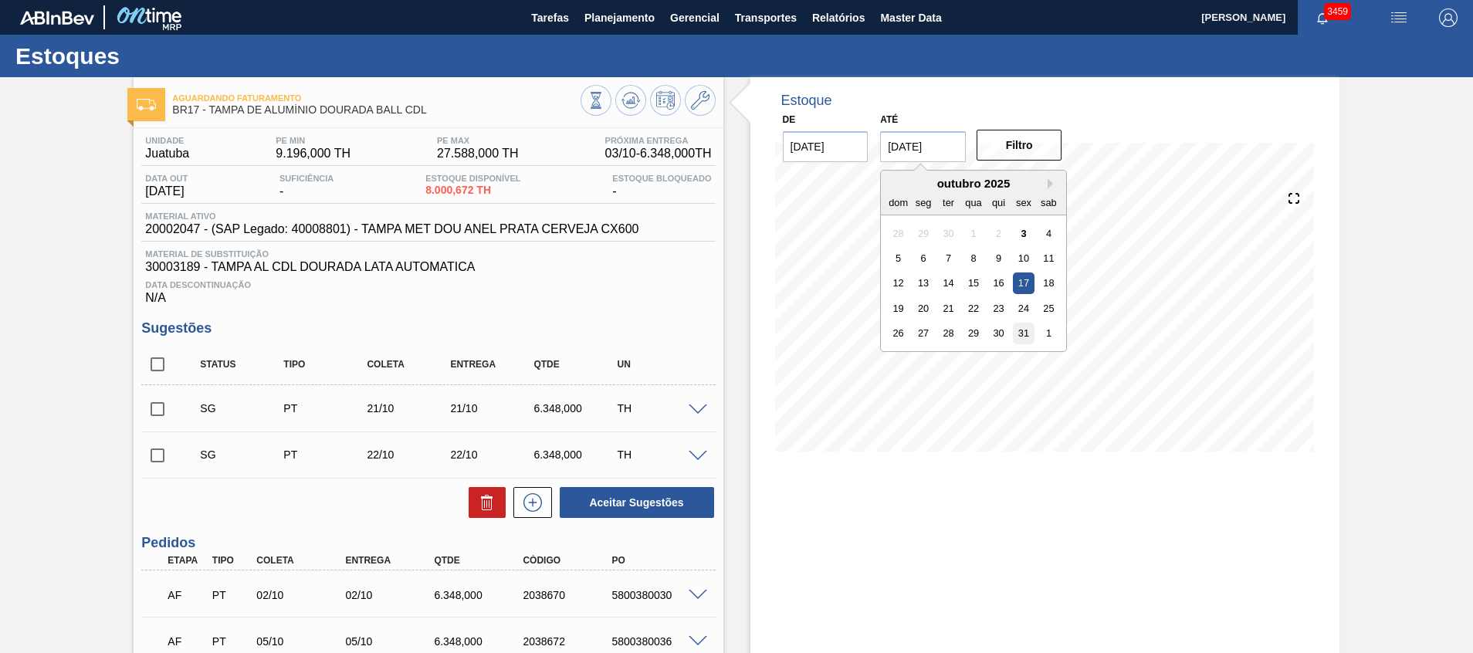
click at [1021, 328] on div "31" at bounding box center [1024, 333] width 21 height 21
type input "[DATE]"
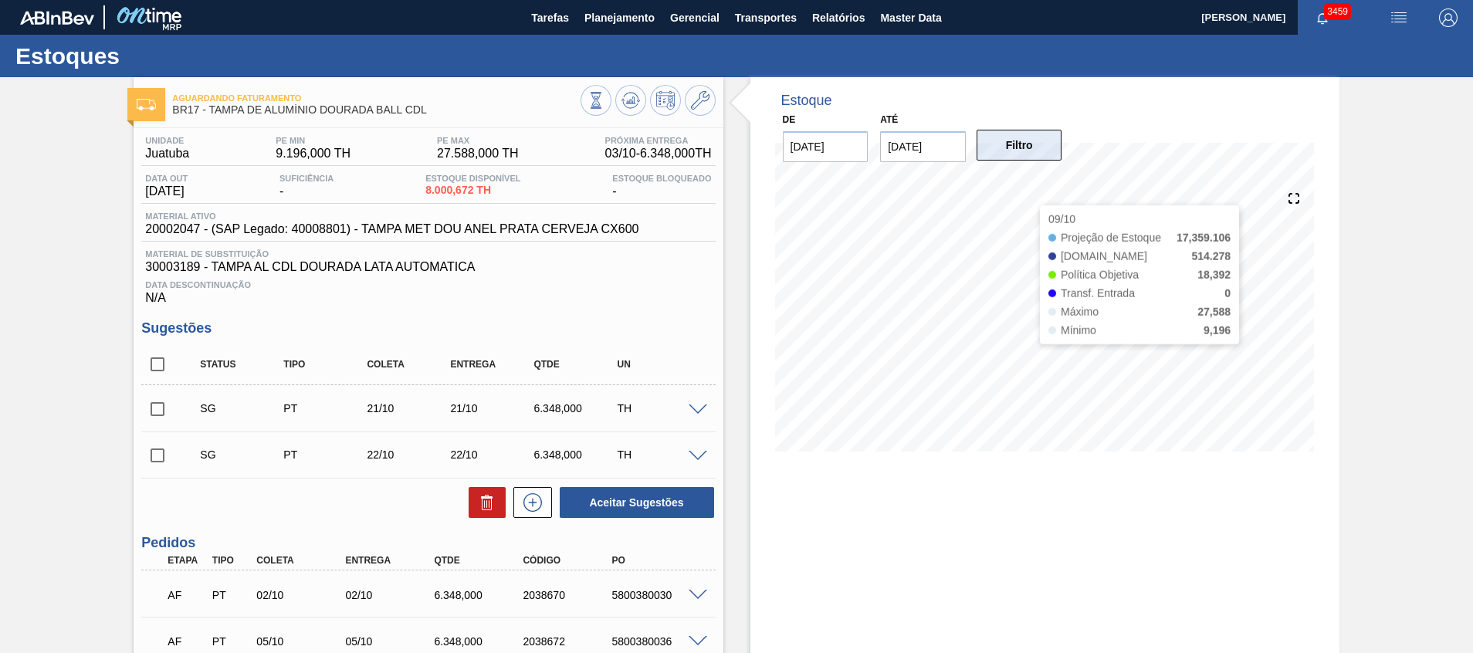
click at [1025, 157] on button "Filtro" at bounding box center [1020, 145] width 86 height 31
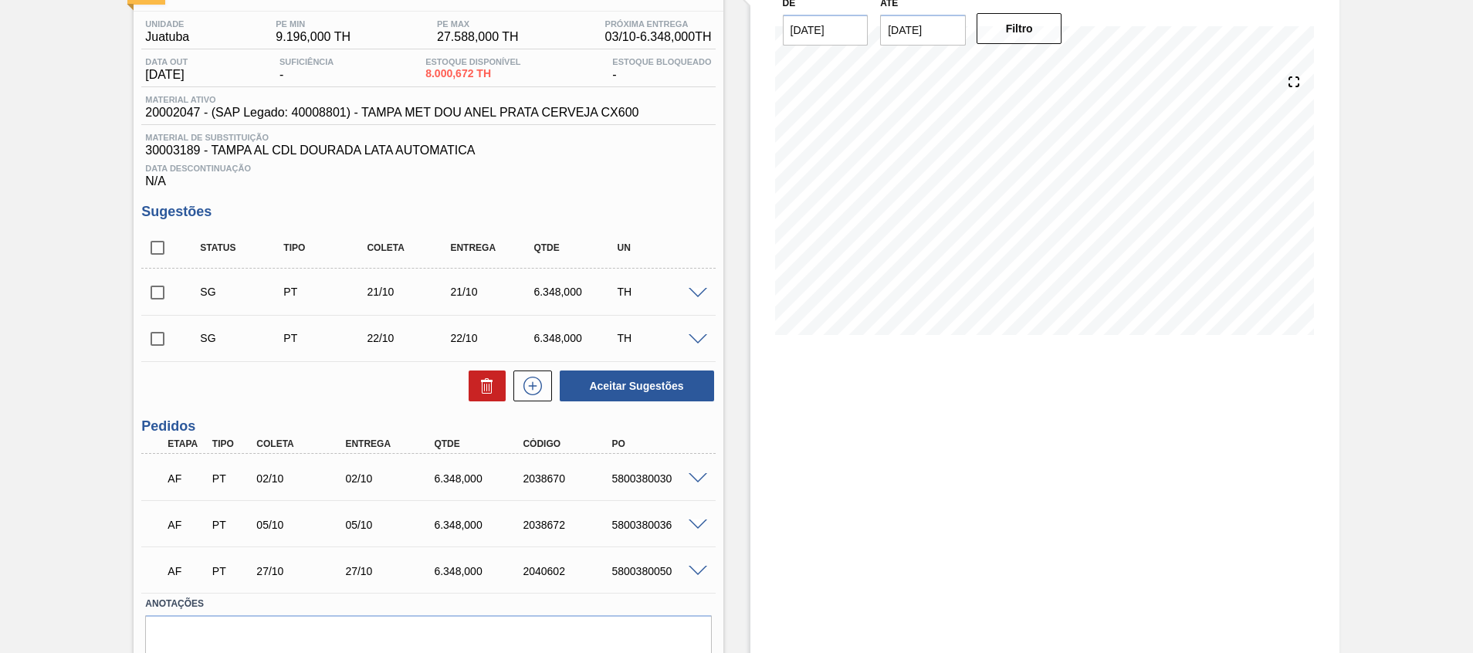
scroll to position [97, 0]
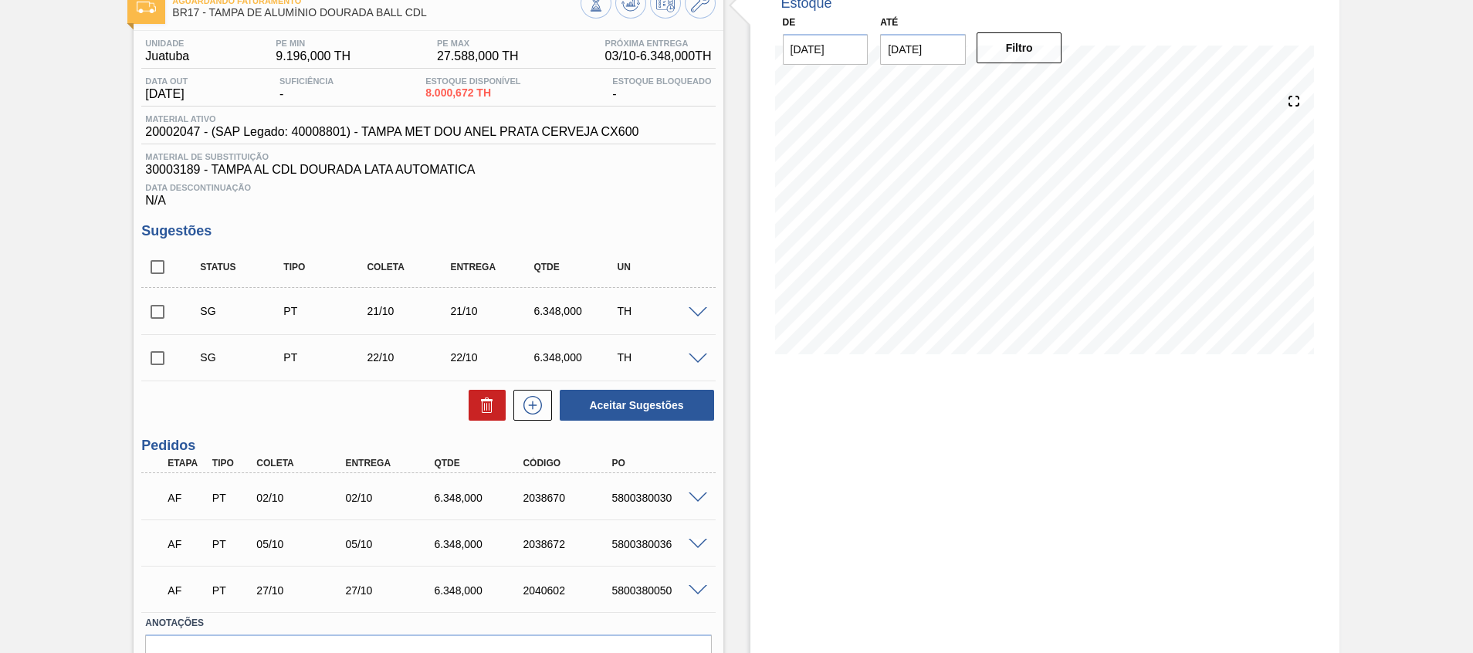
click at [154, 261] on input "checkbox" at bounding box center [157, 267] width 32 height 32
checkbox input "true"
click at [484, 410] on icon at bounding box center [484, 407] width 1 height 8
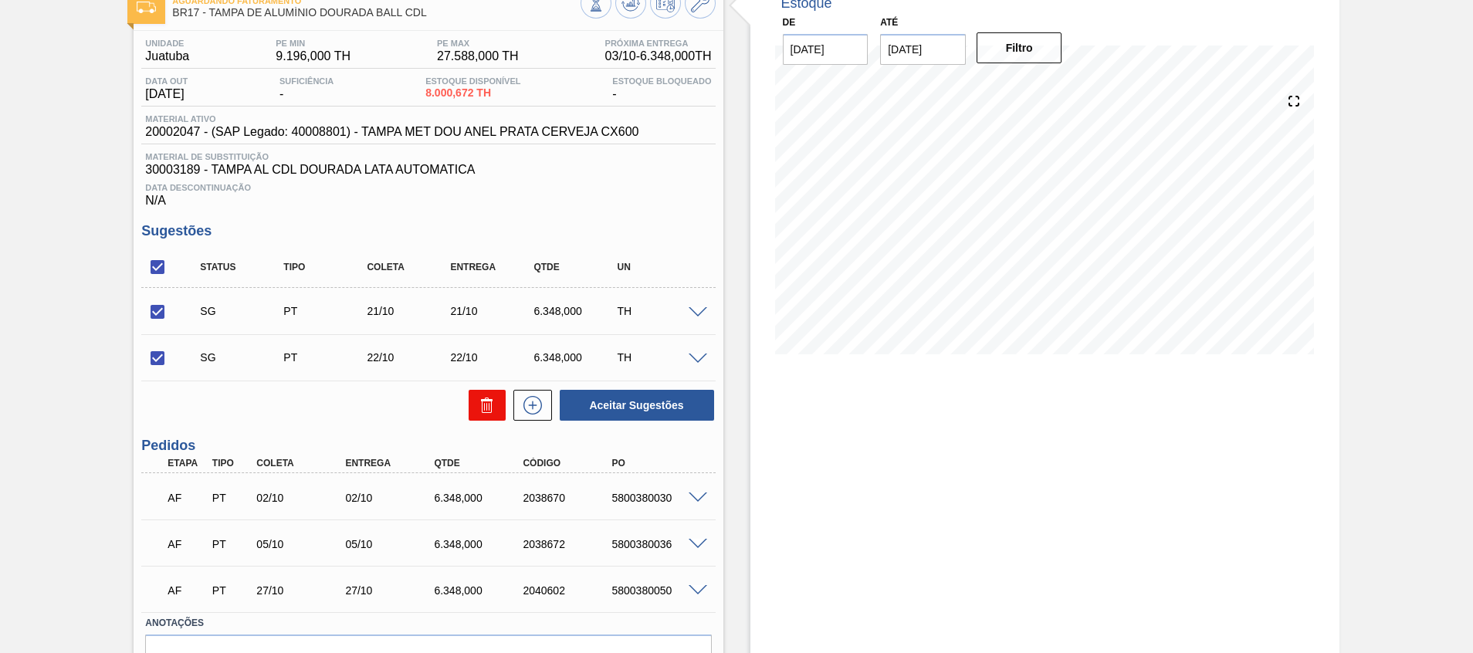
checkbox input "false"
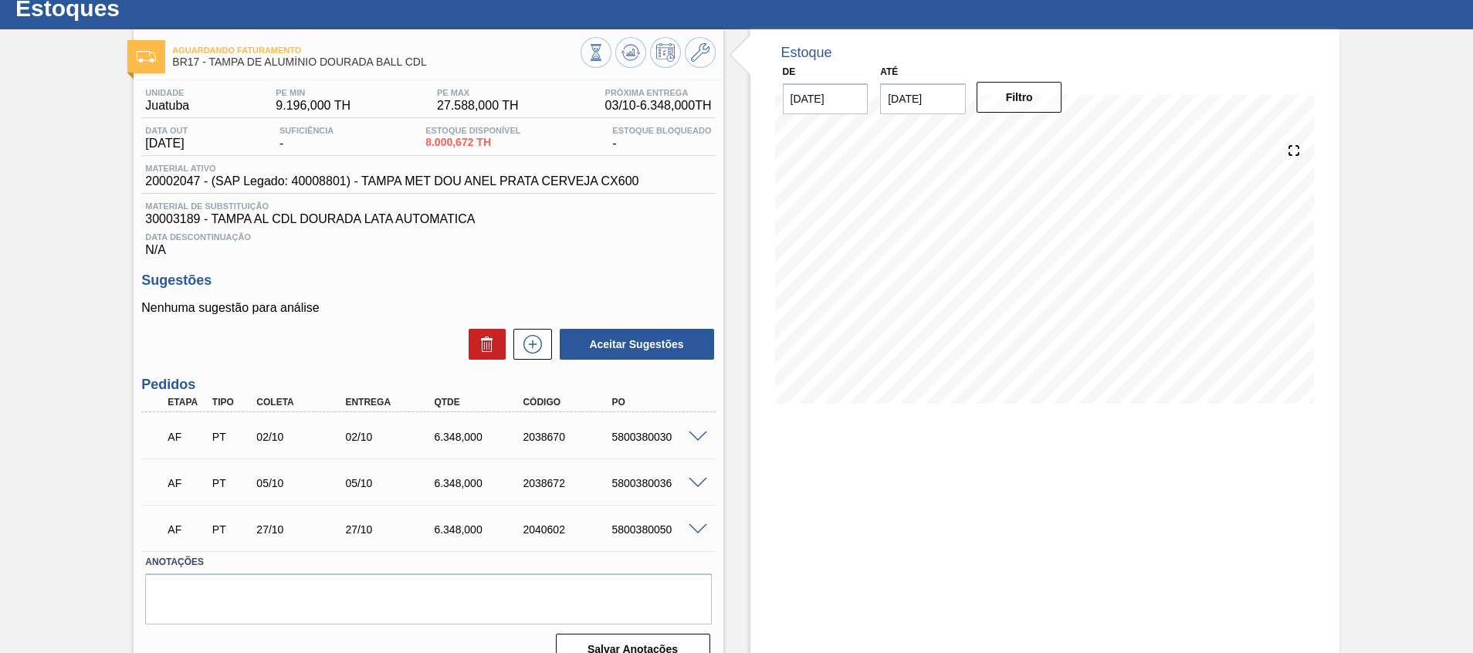
scroll to position [73, 0]
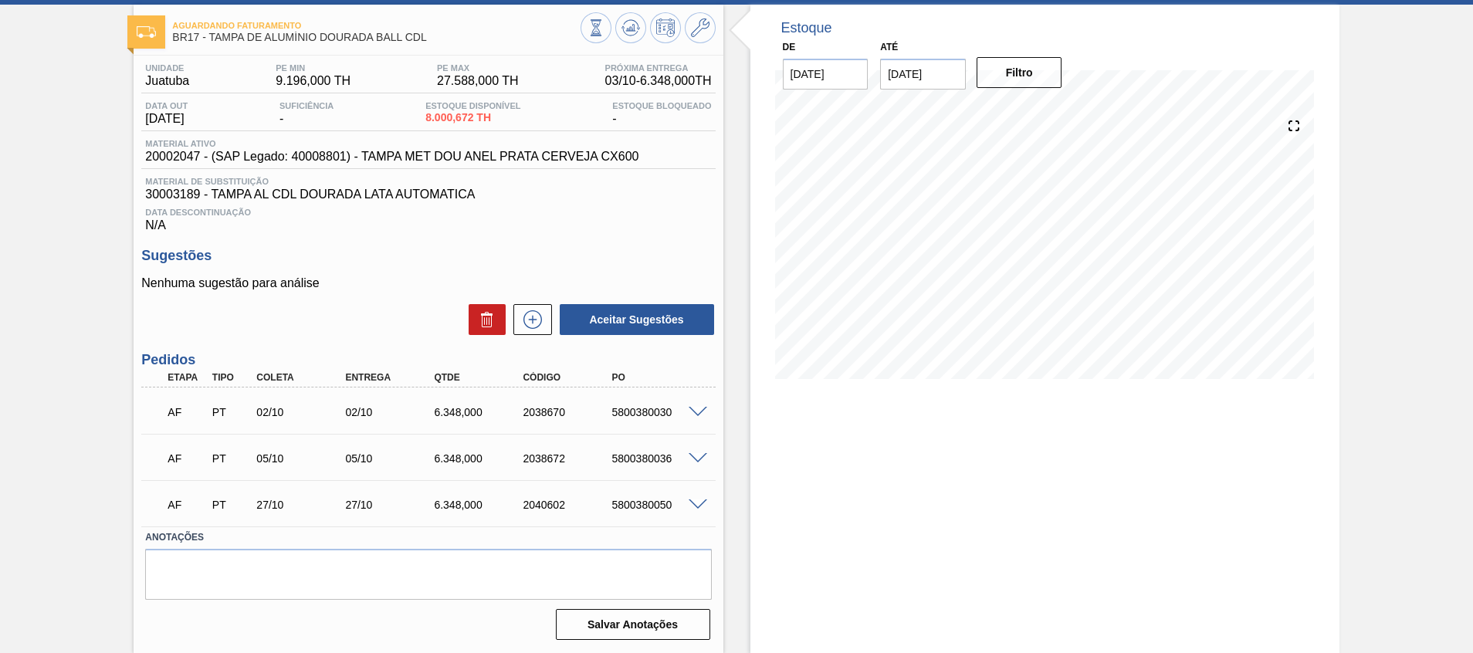
click at [645, 409] on div "5800380030" at bounding box center [658, 412] width 100 height 12
copy div "5800380030"
click at [719, 422] on div "Unidade Juatuba PE MIN 9.196,000 TH PE MAX 27.588,000 TH Próxima Entrega 03/10 …" at bounding box center [428, 351] width 589 height 590
